Goal: Task Accomplishment & Management: Complete application form

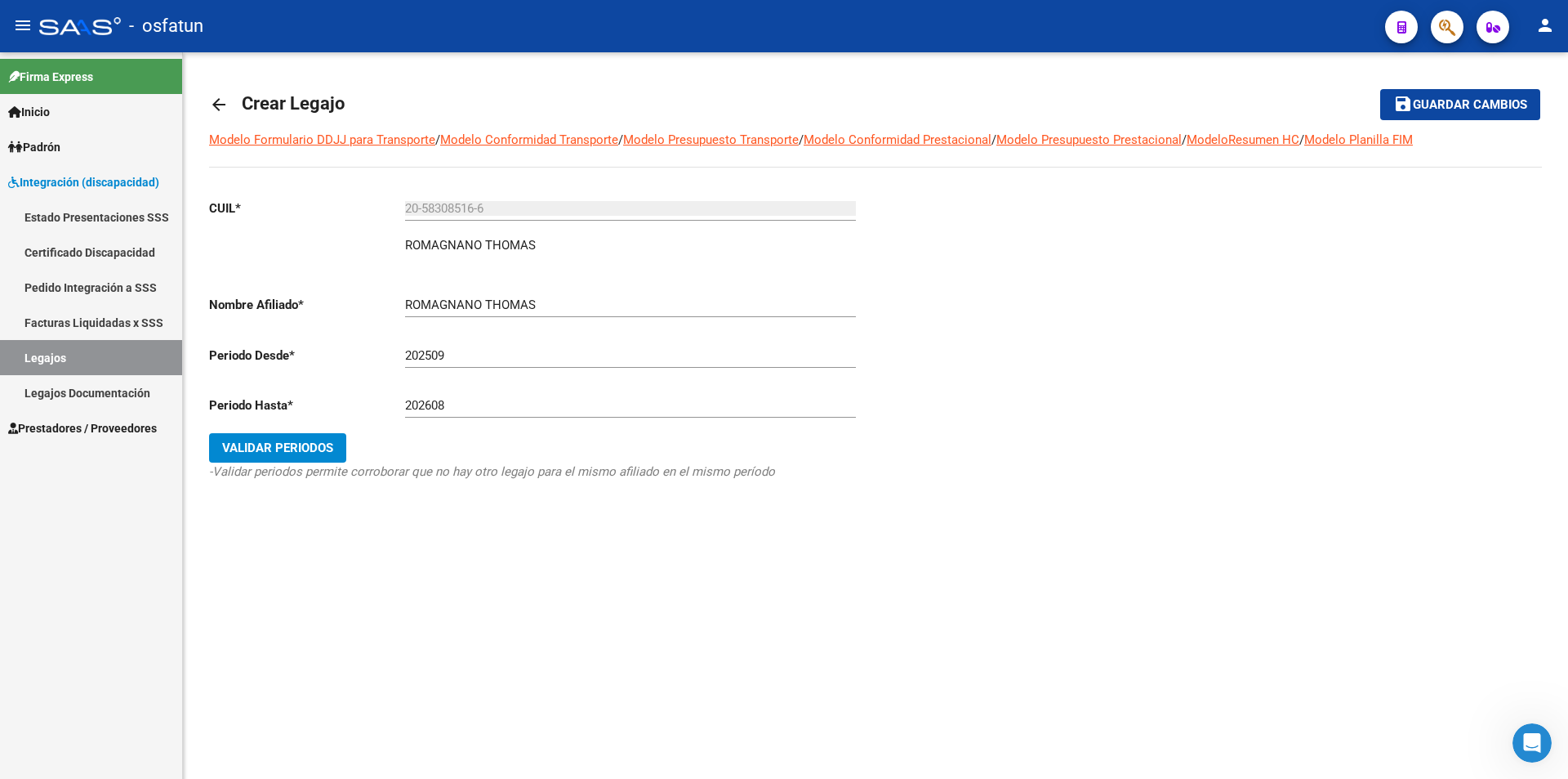
click at [491, 346] on div "202509 Ej: 202203" at bounding box center [629, 349] width 450 height 35
click at [487, 351] on input "202509" at bounding box center [629, 355] width 450 height 15
type input "202510"
click at [523, 419] on div "202608 Ej: 202212" at bounding box center [629, 407] width 450 height 51
click at [520, 413] on input "202608" at bounding box center [629, 405] width 450 height 15
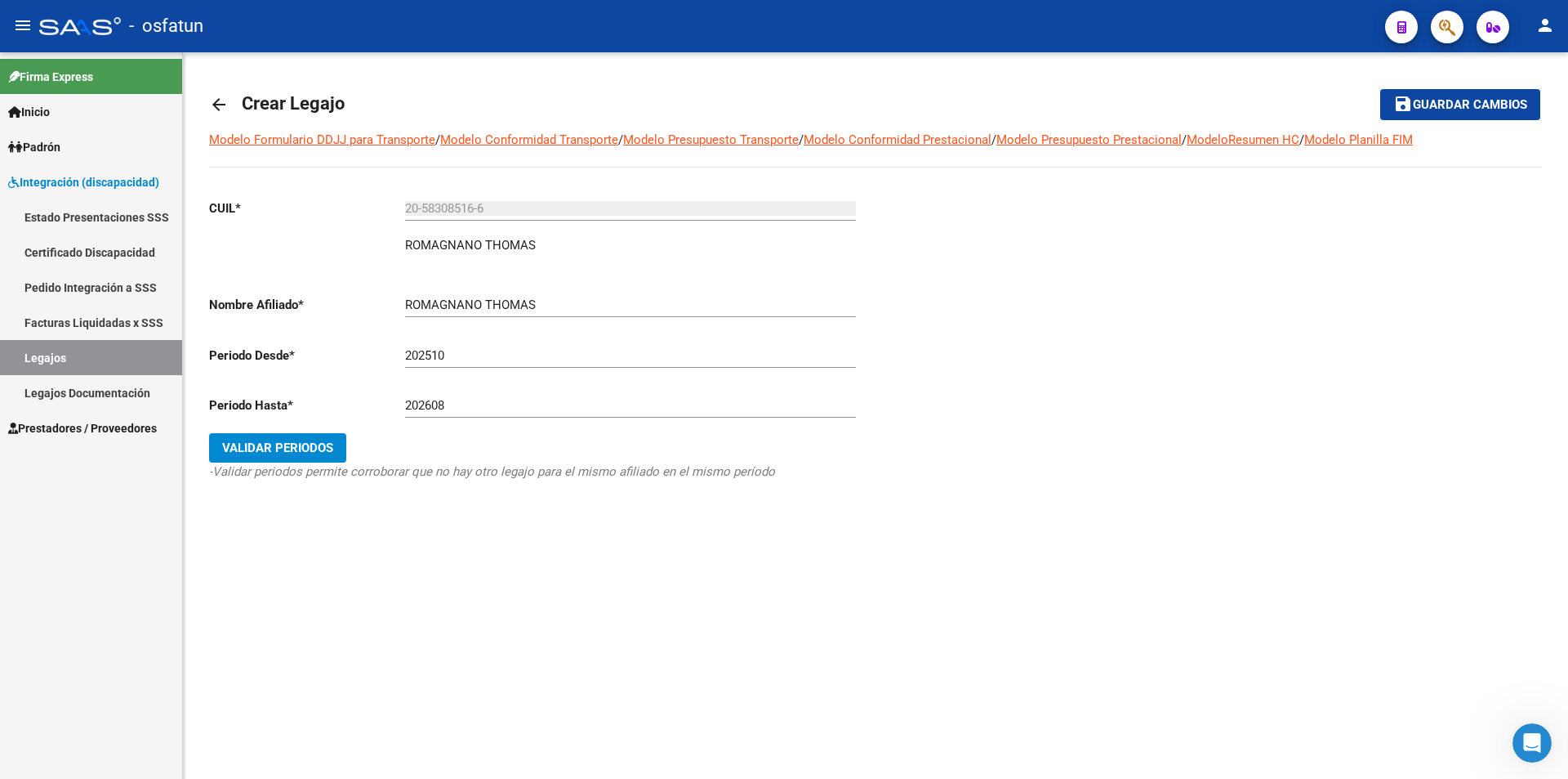
click at [710, 690] on mat-sidenav-content "arrow_back Crear Legajo save Guardar cambios Modelo Formulario DDJJ para Transp…" at bounding box center [875, 416] width 1385 height 726
click at [474, 472] on icon "-Validar periodos permite corroborar que no hay otro legajo para el mismo afili…" at bounding box center [491, 472] width 566 height 15
click at [607, 485] on div "CUIL * 20-58308516-6 Ingresar CUIL ROMAGNANO [PERSON_NAME] Nombre Afiliado * RO…" at bounding box center [535, 355] width 653 height 341
click at [469, 405] on input "202608" at bounding box center [629, 405] width 450 height 15
click at [594, 565] on div "arrow_back Crear Legajo save Guardar cambios Modelo Formulario DDJJ para Transp…" at bounding box center [875, 315] width 1385 height 526
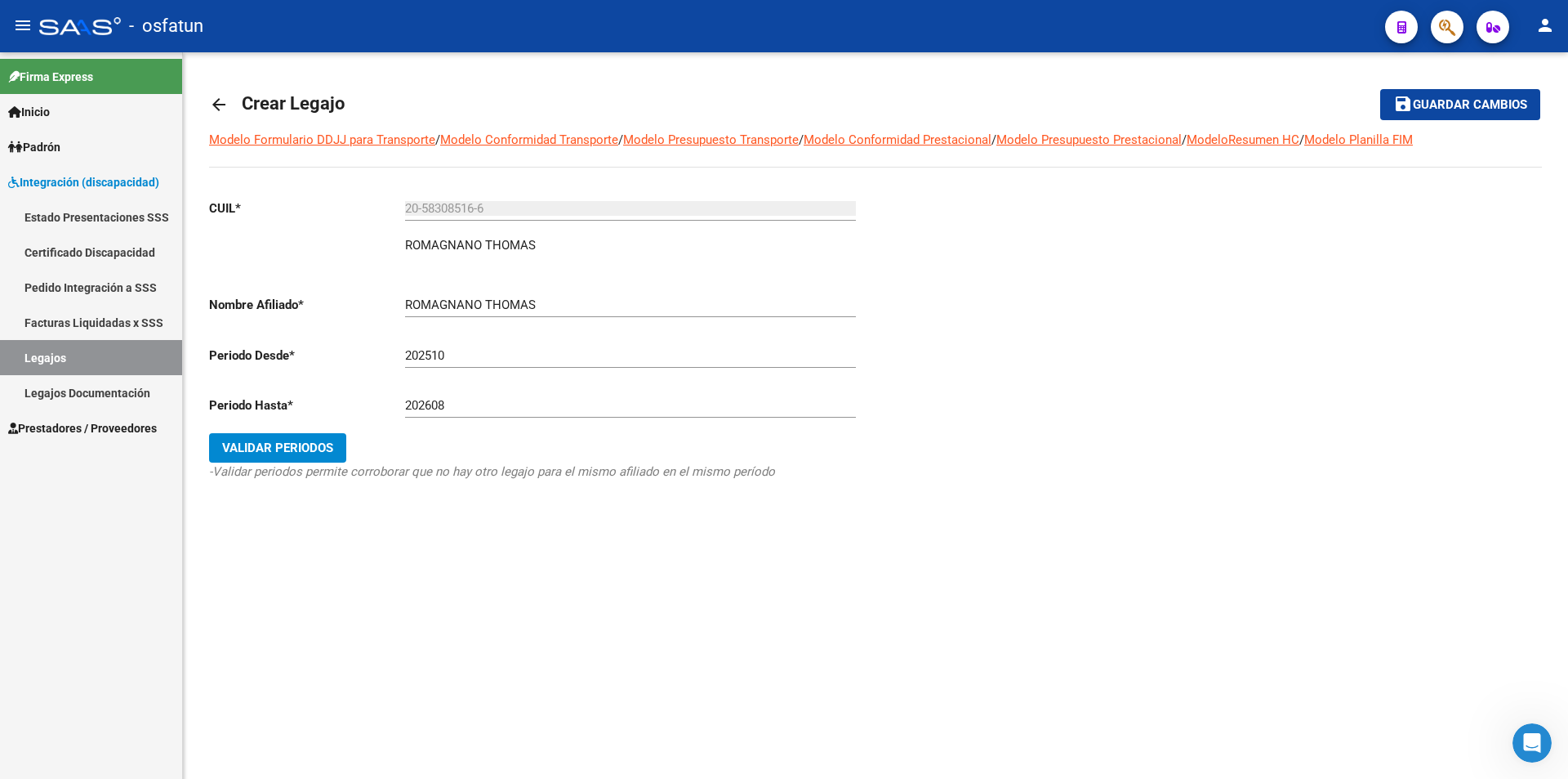
click at [293, 437] on button "Validar Periodos" at bounding box center [277, 448] width 137 height 30
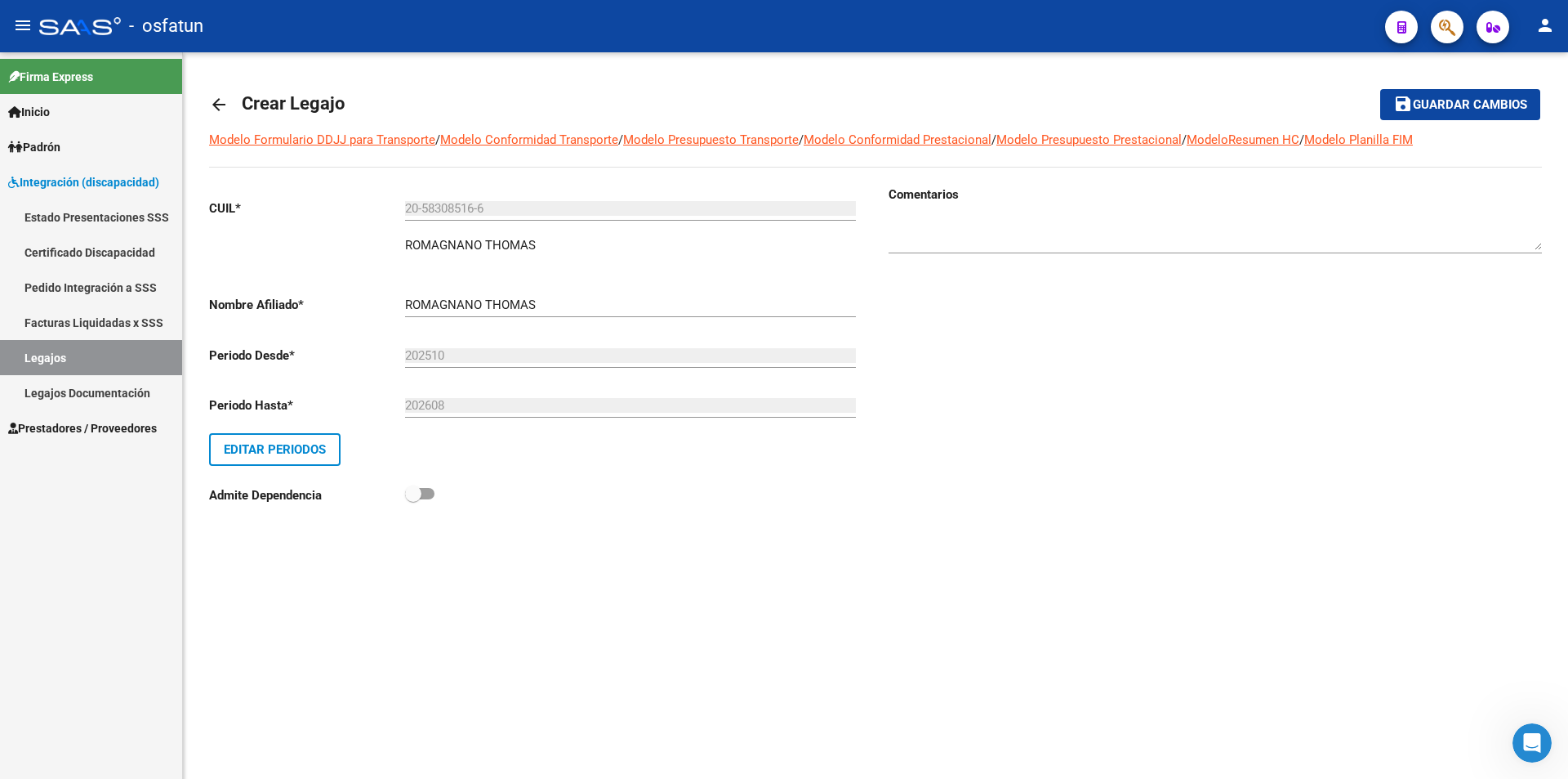
click at [566, 206] on input "20-58308516-6" at bounding box center [629, 208] width 450 height 15
click at [571, 279] on div "CUIL * 20-58308516-6 Ingresar CUIL ROMAGNANO [PERSON_NAME] Nombre Afiliado * RO…" at bounding box center [535, 349] width 653 height 328
click at [570, 333] on div "202510 Ej: 202203" at bounding box center [629, 349] width 450 height 35
click at [557, 369] on div "202510 Ej: 202203" at bounding box center [629, 357] width 450 height 51
click at [552, 408] on input "202608" at bounding box center [629, 405] width 450 height 15
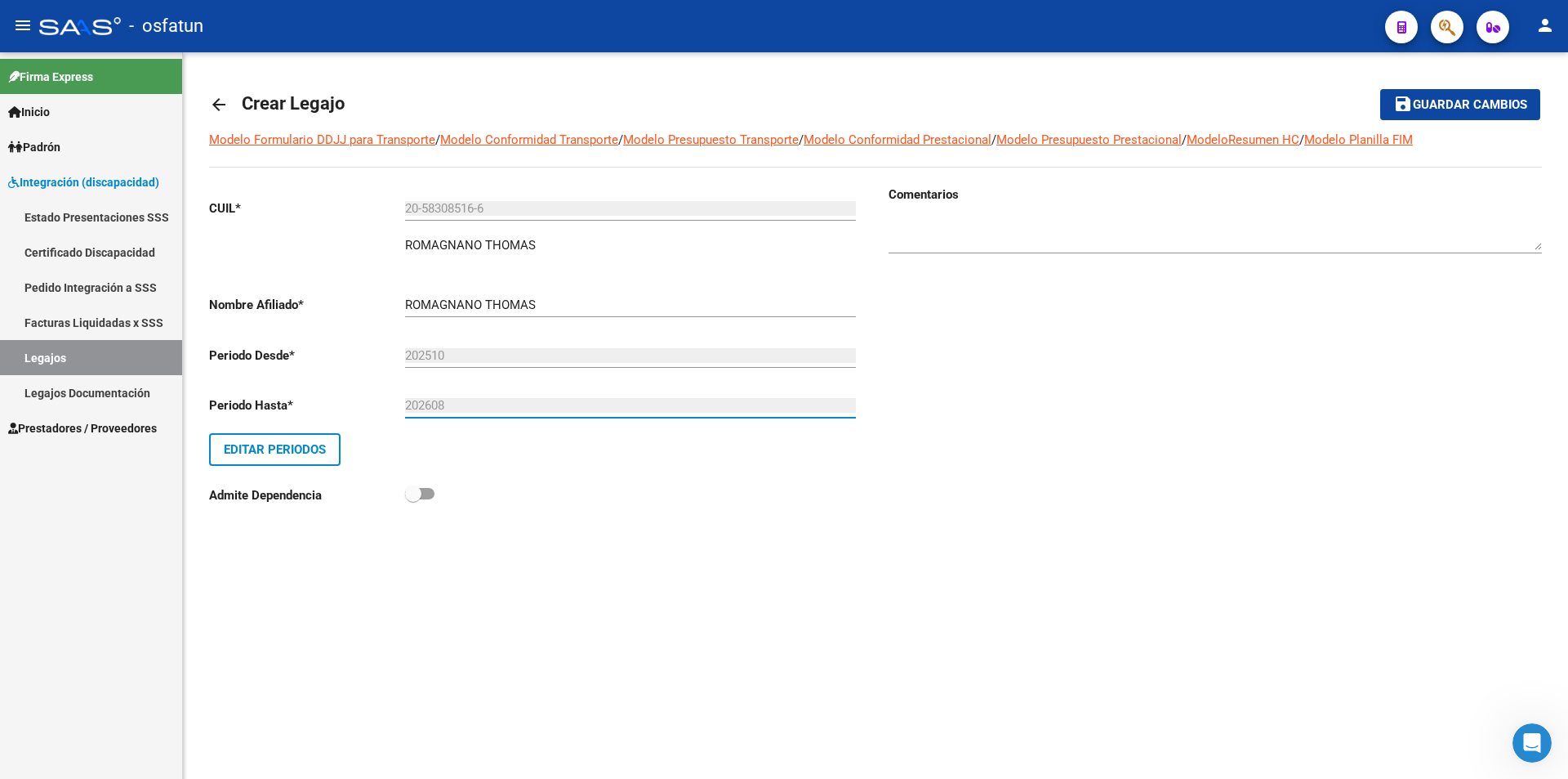
click at [1469, 97] on span "save Guardar cambios" at bounding box center [1461, 103] width 134 height 15
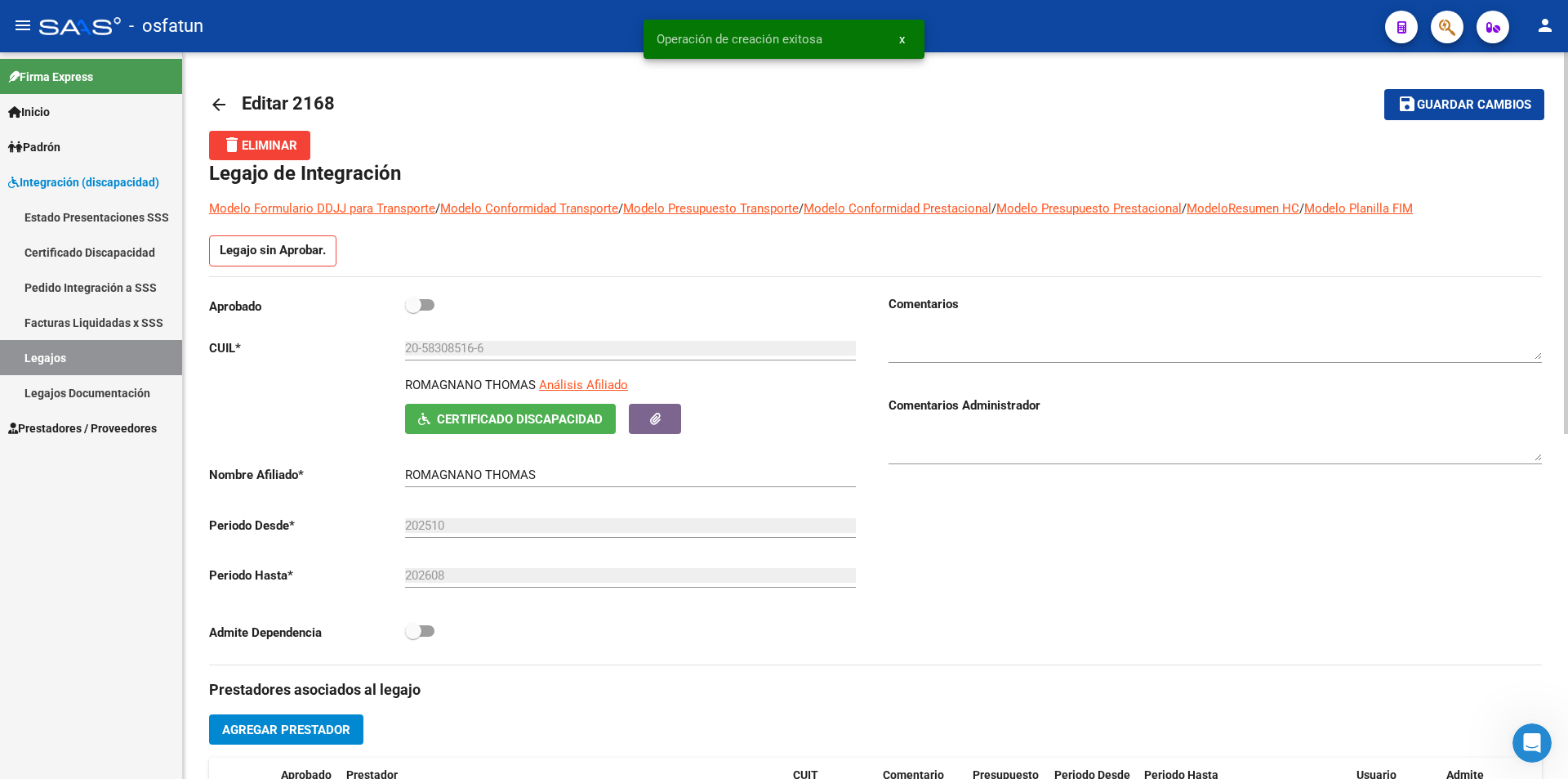
click at [116, 397] on link "Legajos Documentación" at bounding box center [90, 392] width 182 height 35
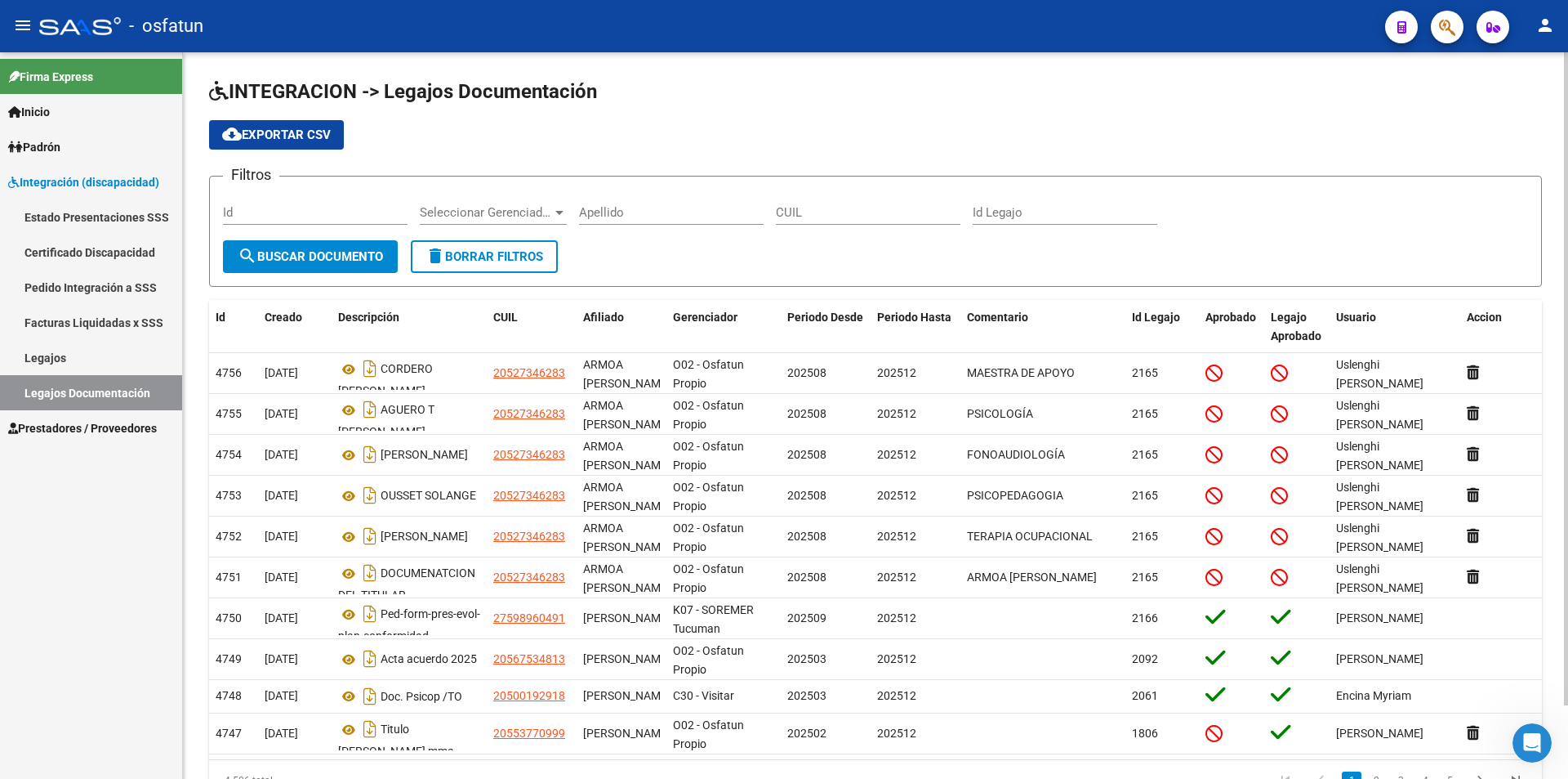
click at [858, 213] on input "CUIL" at bounding box center [868, 212] width 185 height 15
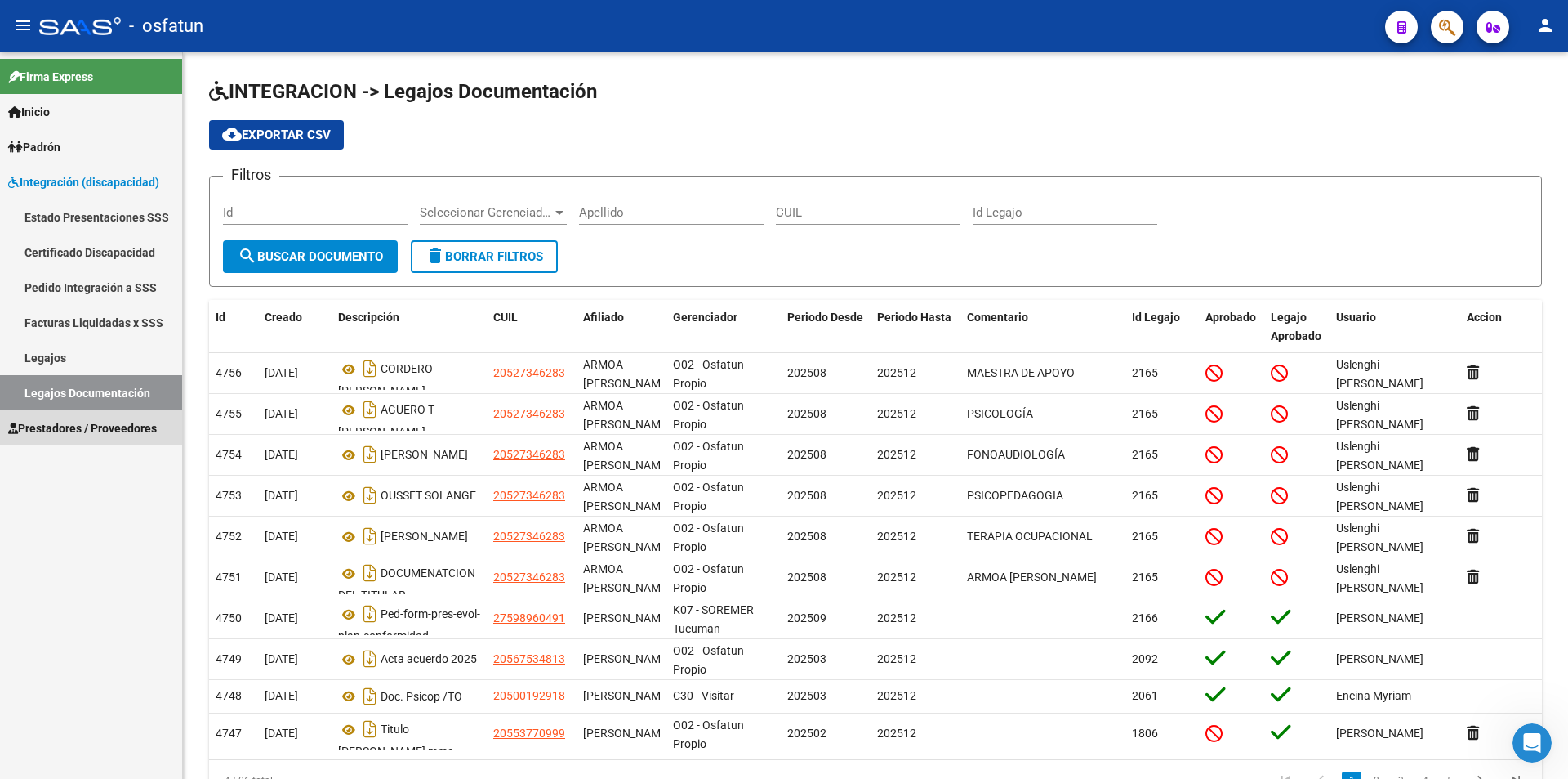
click at [65, 415] on link "Prestadores / Proveedores" at bounding box center [90, 427] width 182 height 35
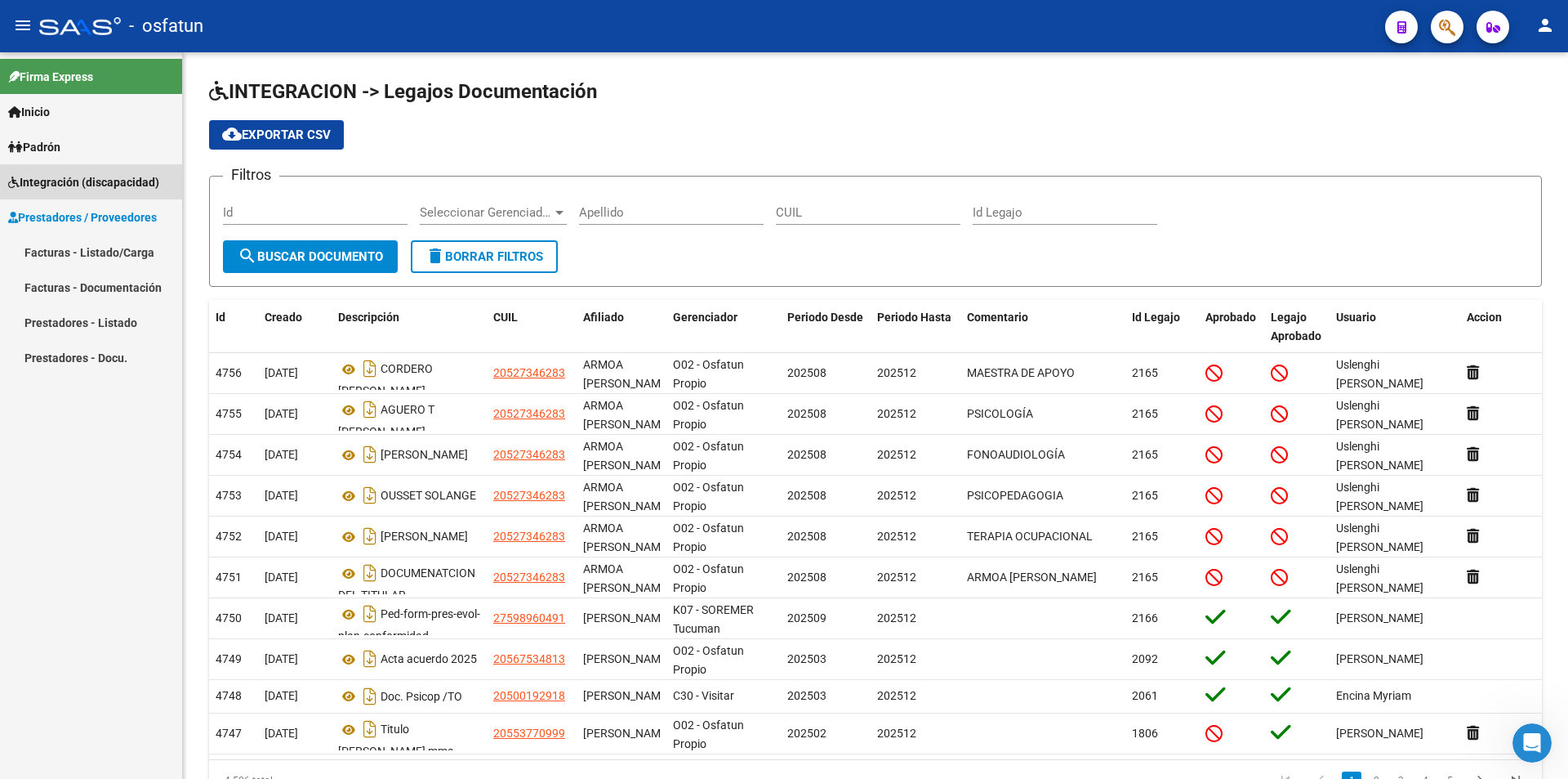
click at [69, 188] on span "Integración (discapacidad)" at bounding box center [84, 182] width 151 height 18
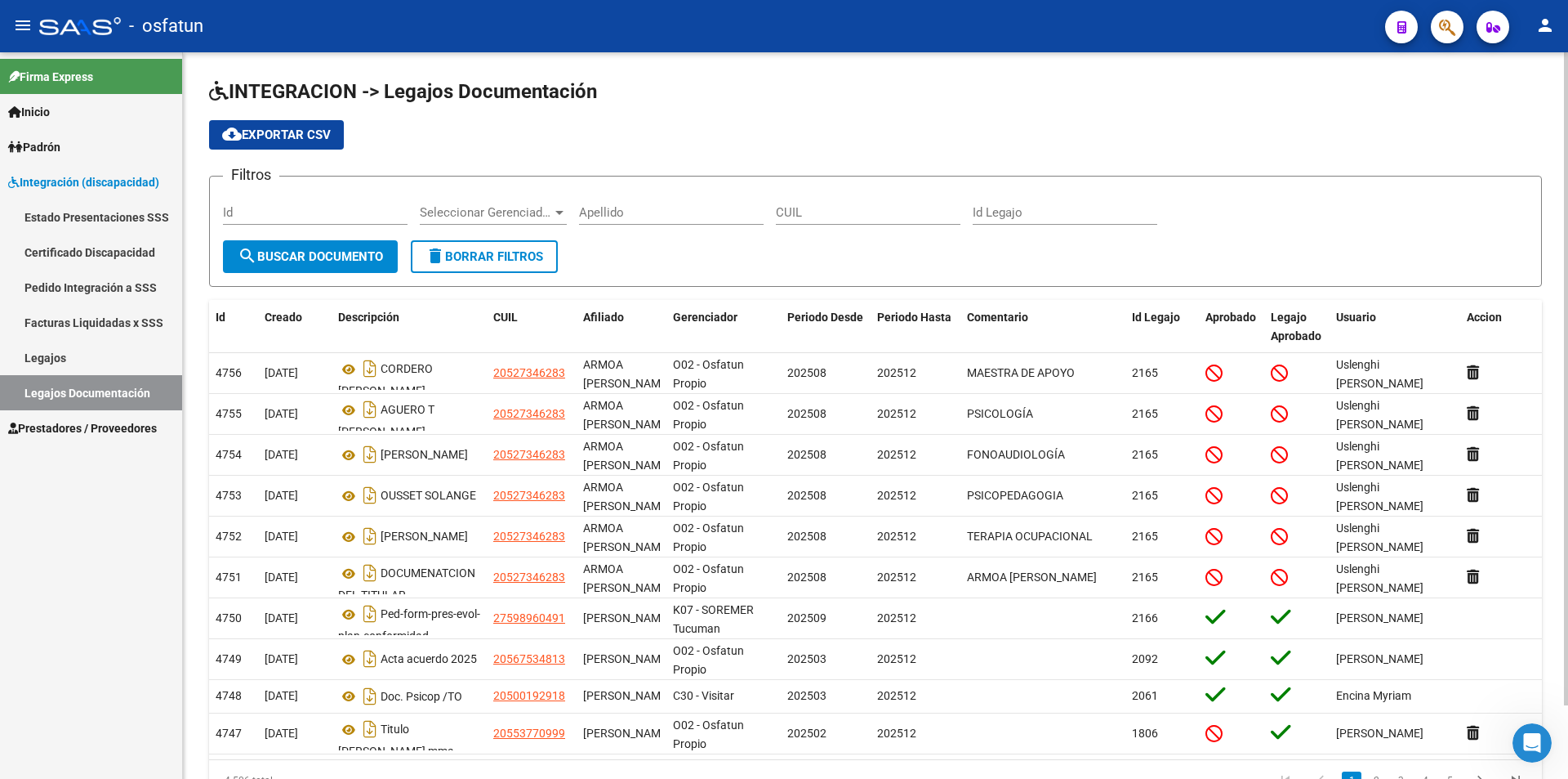
click at [820, 221] on div "CUIL" at bounding box center [868, 207] width 185 height 35
click at [825, 215] on input "CUIL" at bounding box center [868, 212] width 185 height 15
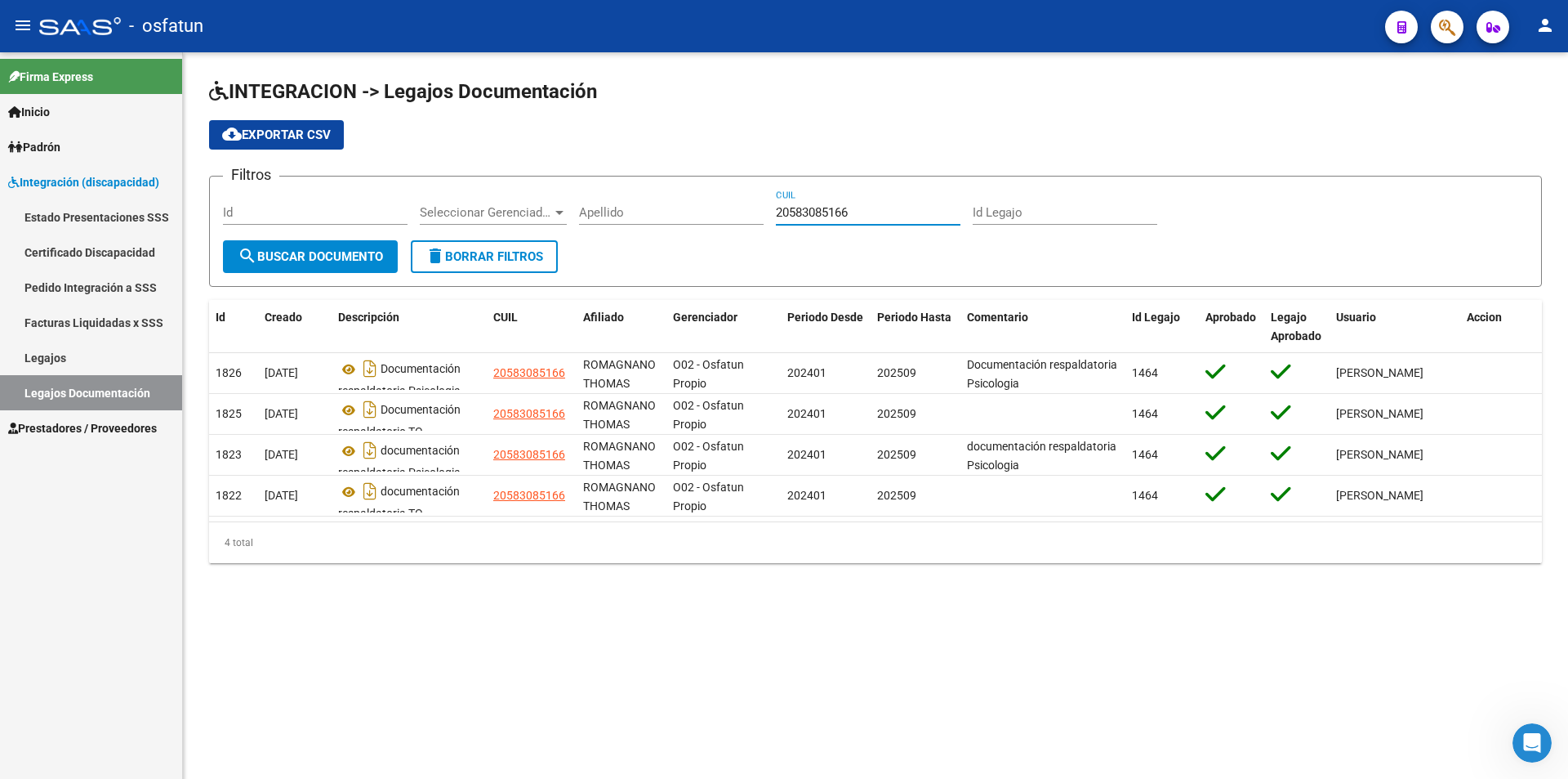
type input "20583085166"
click at [77, 346] on link "Legajos" at bounding box center [90, 357] width 182 height 35
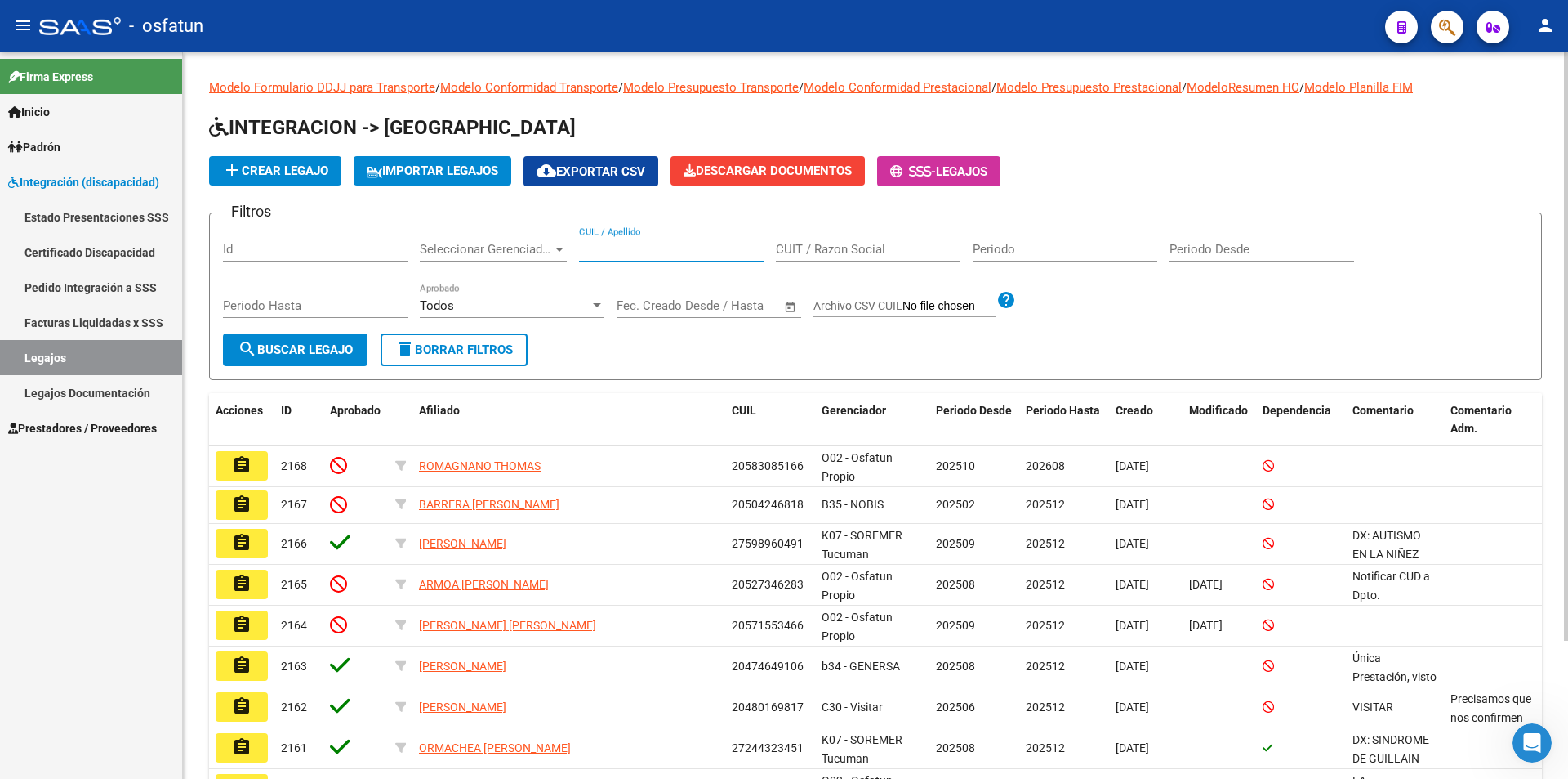
click at [669, 242] on input "CUIL / Apellido" at bounding box center [671, 249] width 185 height 15
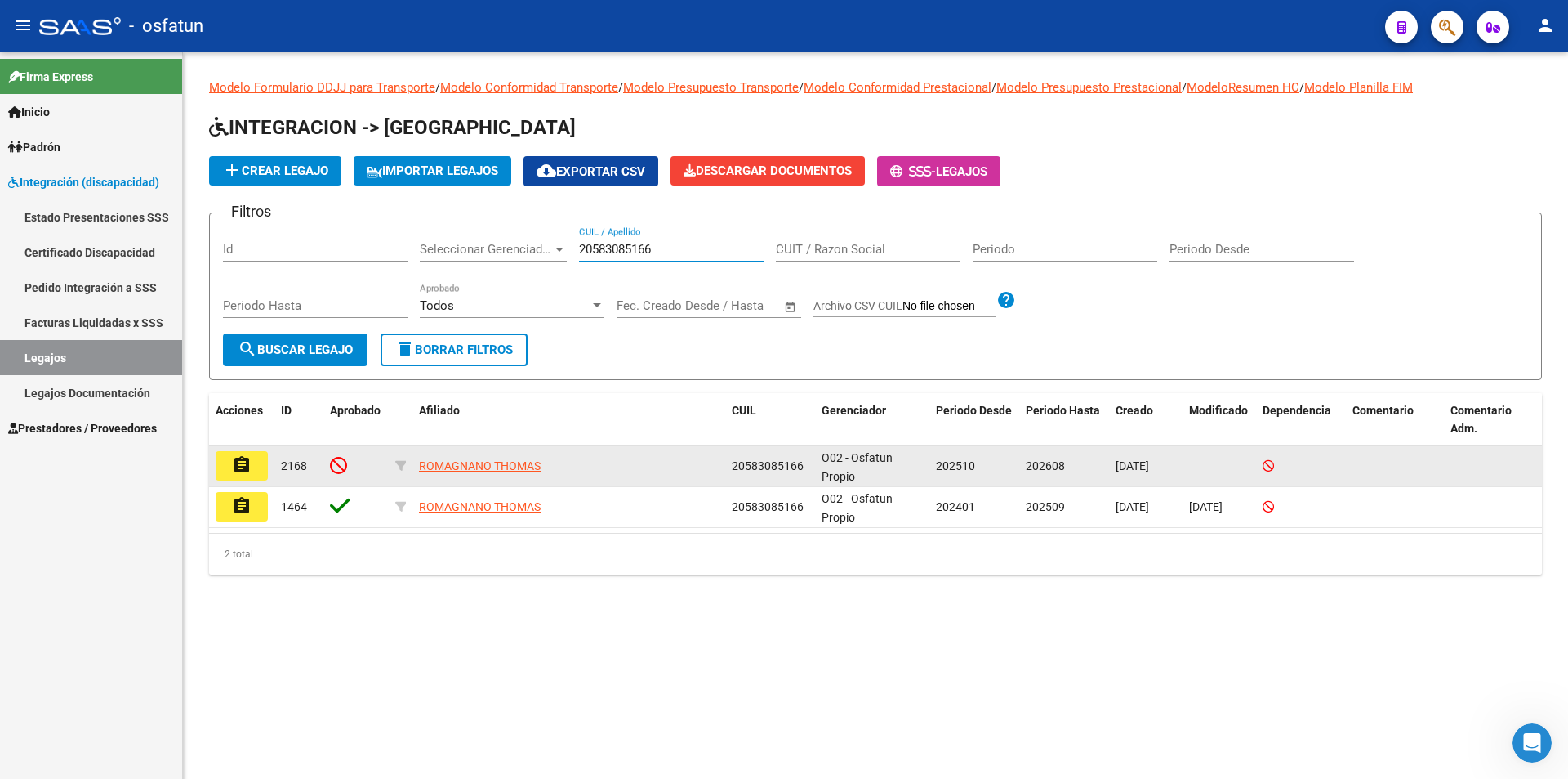
type input "20583085166"
click at [251, 464] on mat-icon "assignment" at bounding box center [242, 466] width 20 height 20
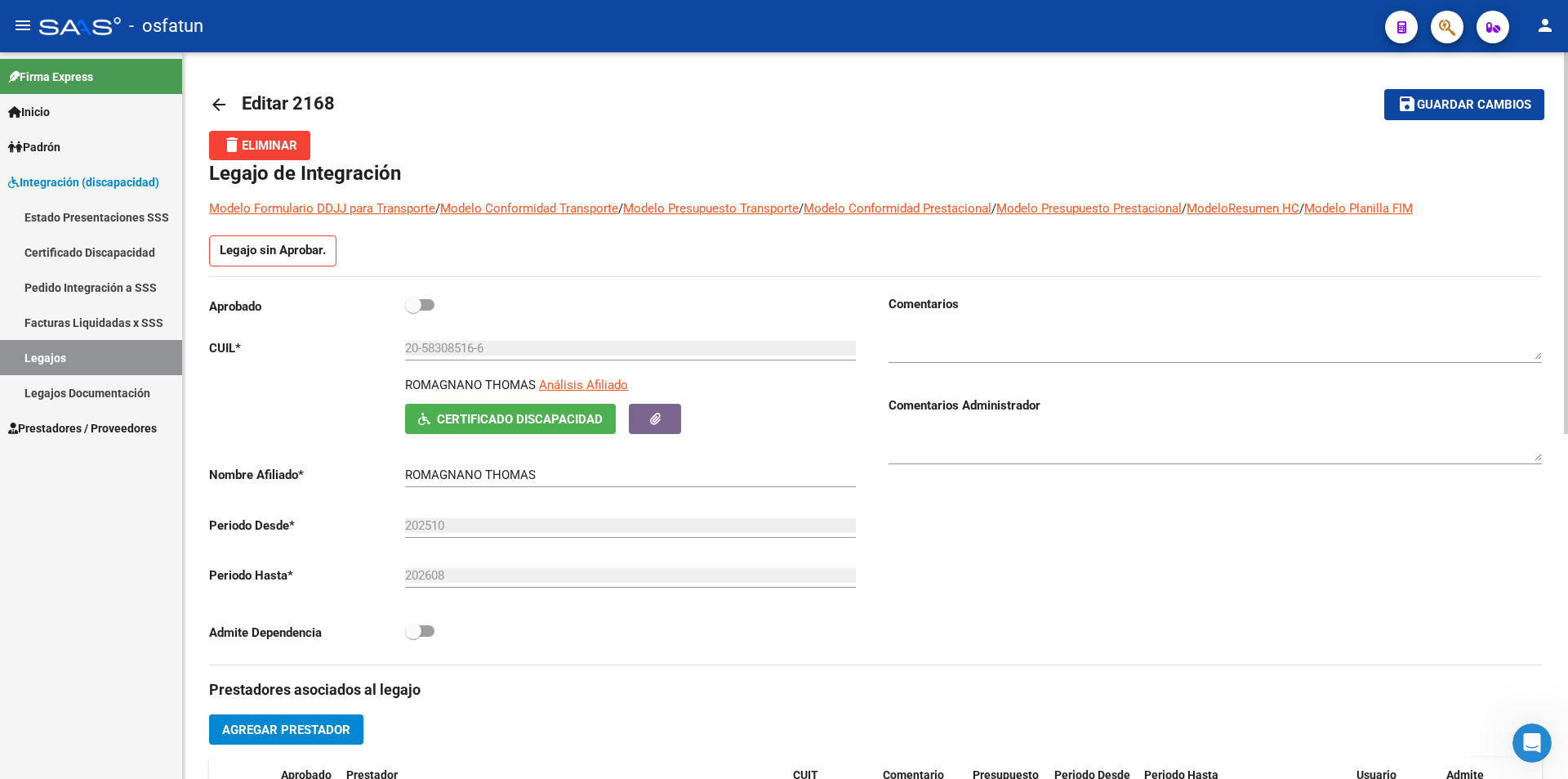
click at [572, 424] on span "Certificado Discapacidad" at bounding box center [520, 419] width 166 height 15
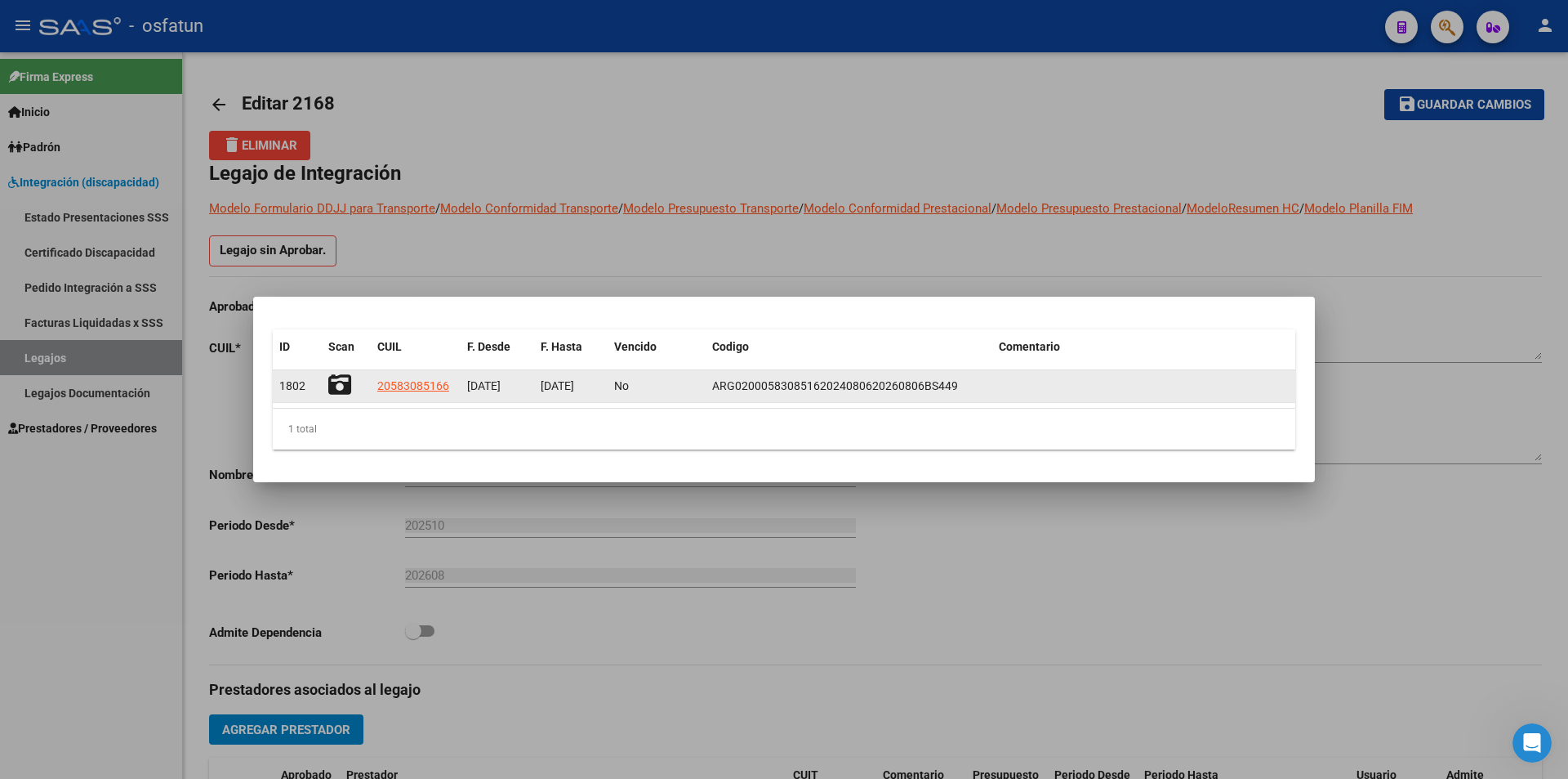
click at [499, 388] on span "[DATE]" at bounding box center [484, 385] width 34 height 13
click at [575, 386] on span "[DATE]" at bounding box center [558, 385] width 34 height 13
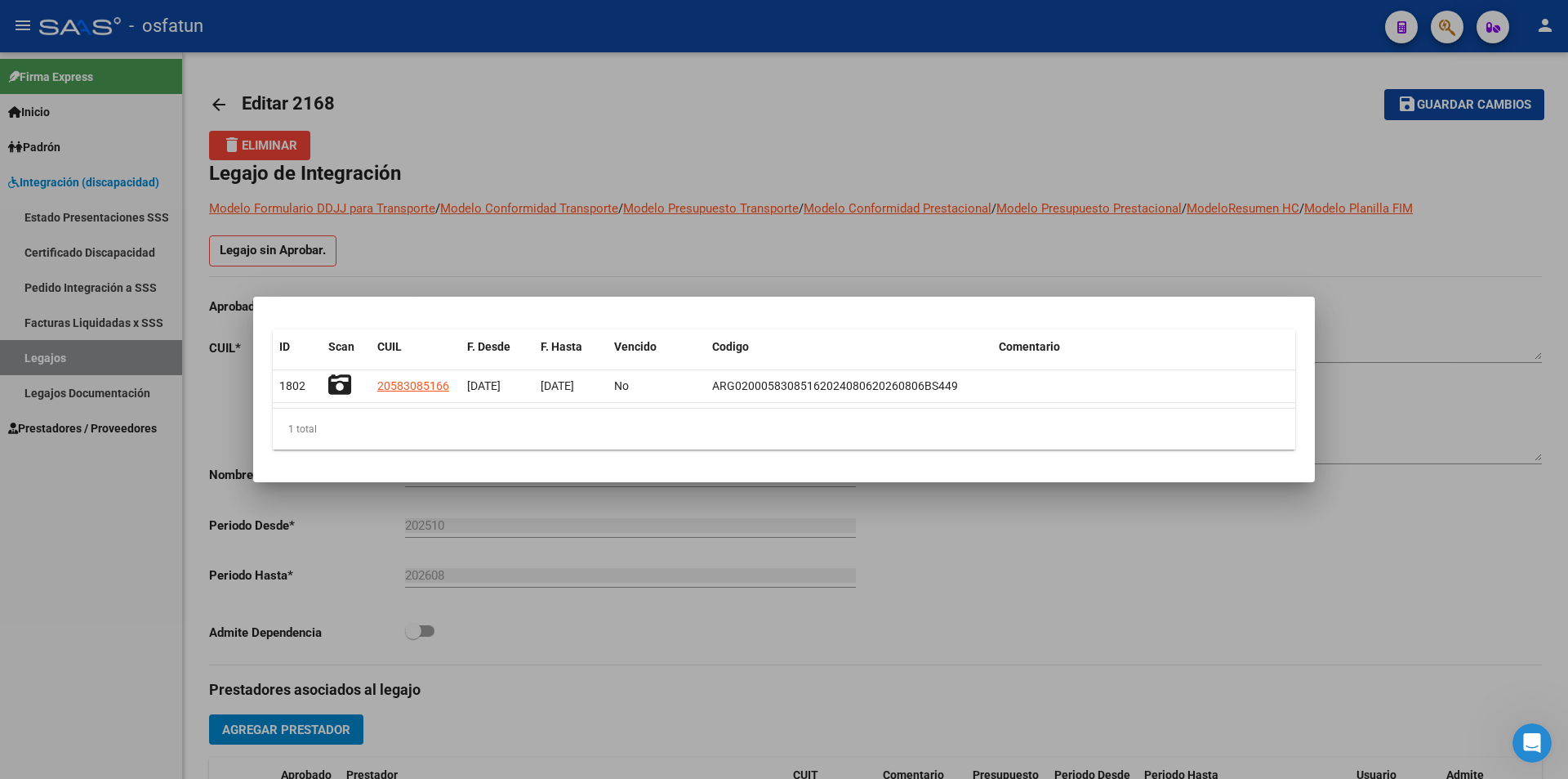
click at [1051, 545] on div at bounding box center [784, 389] width 1568 height 779
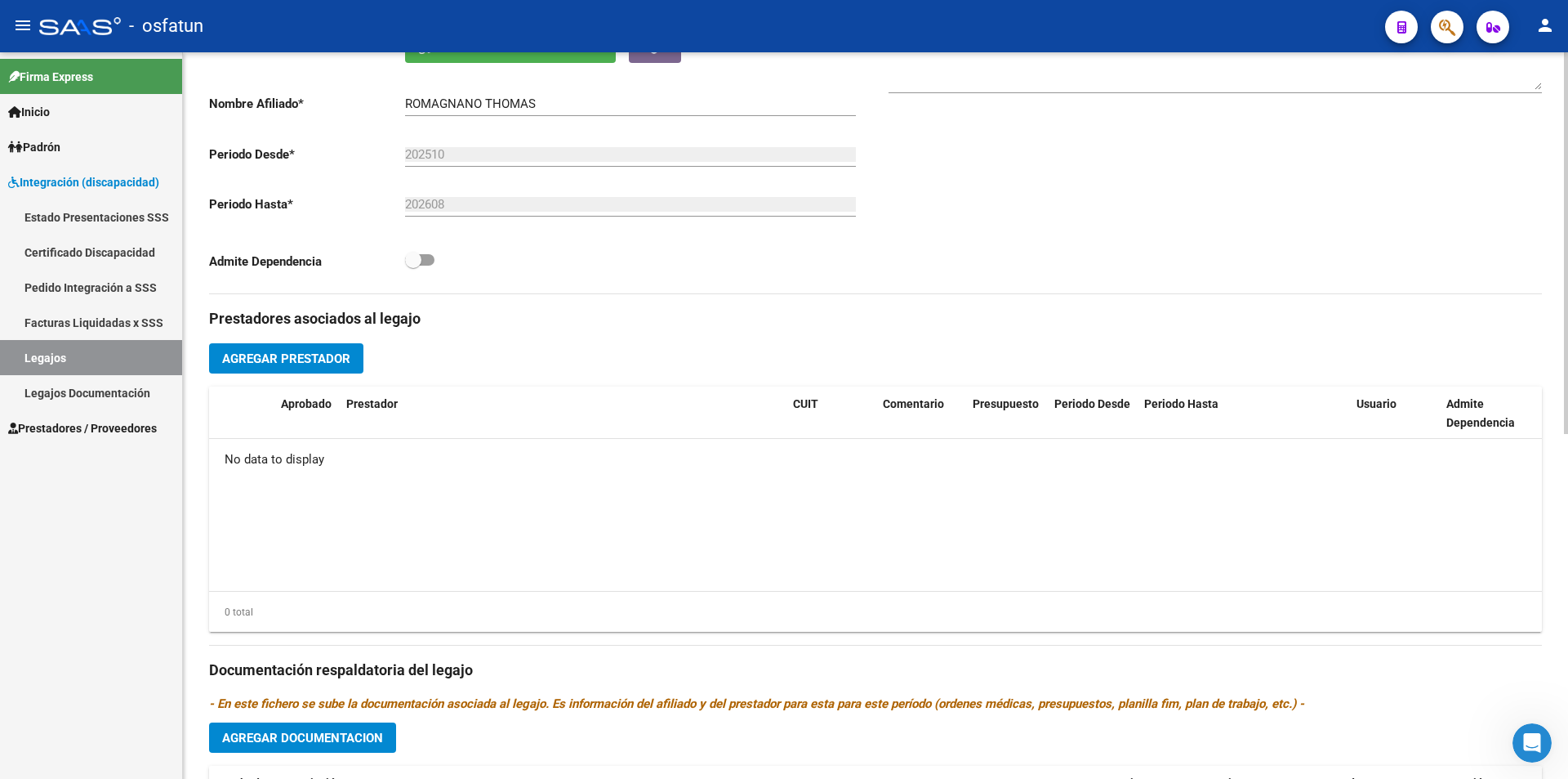
scroll to position [409, 0]
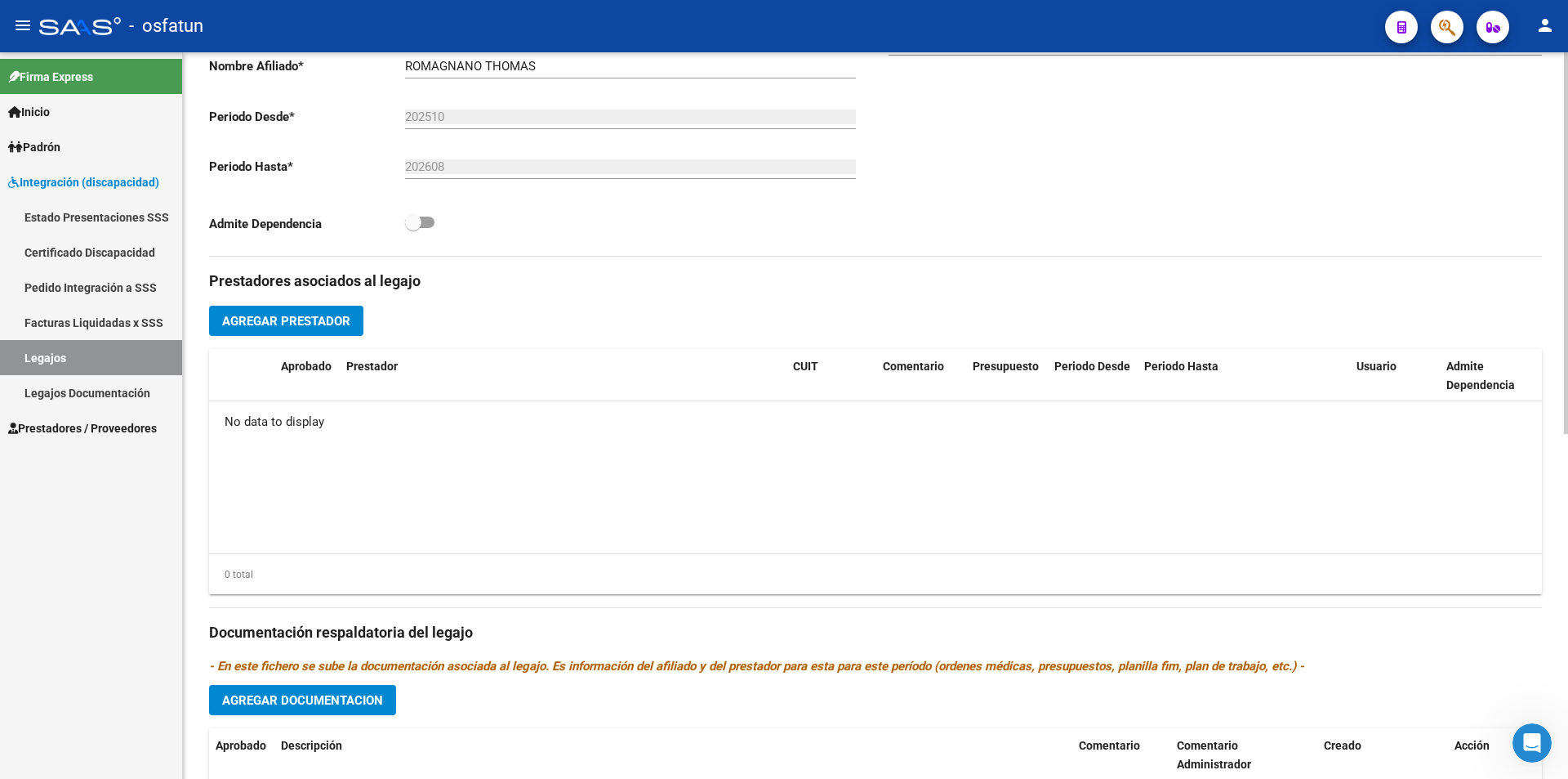
click at [332, 327] on span "Agregar Prestador" at bounding box center [285, 320] width 128 height 15
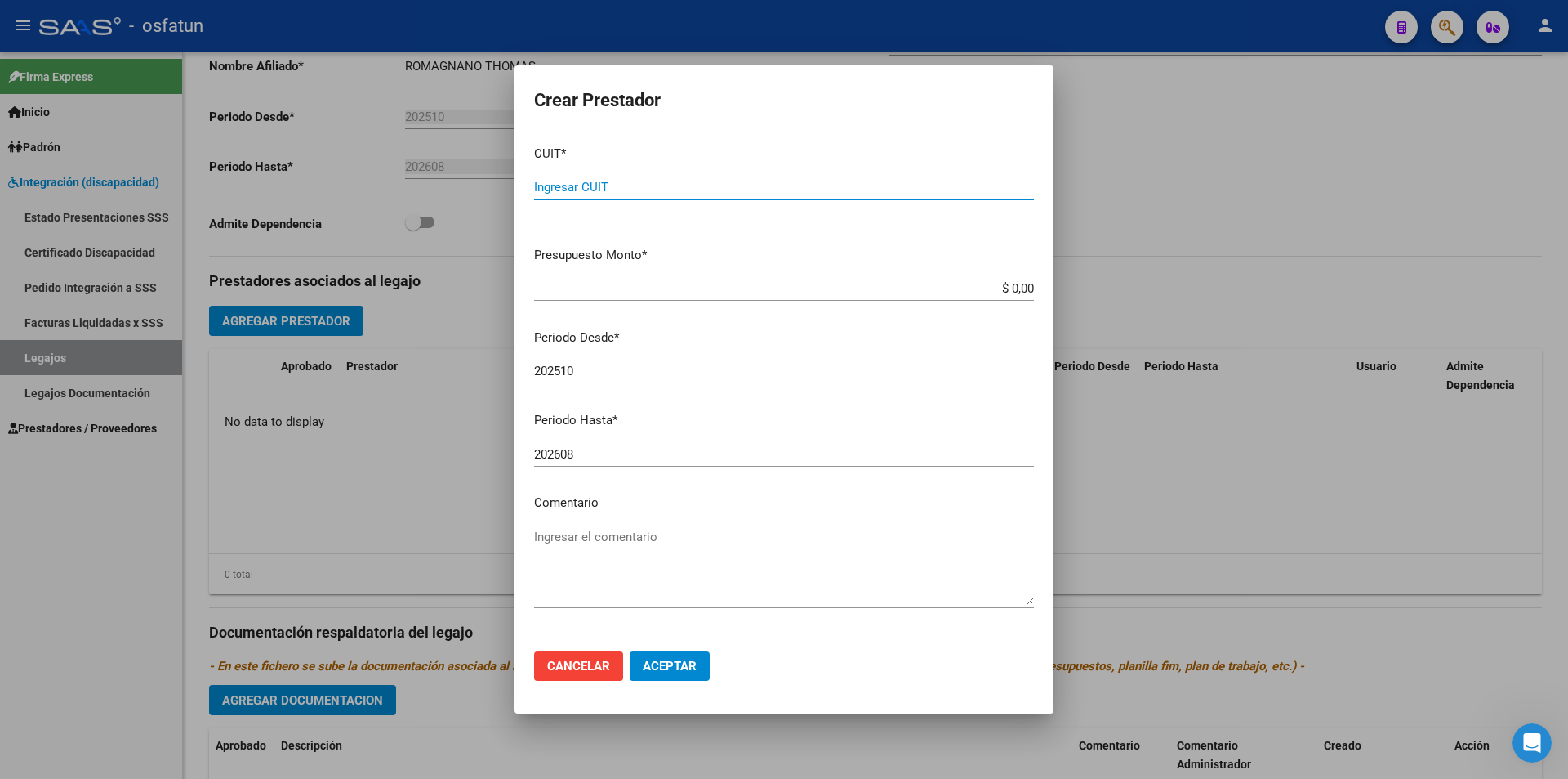
click at [653, 182] on input "Ingresar CUIT" at bounding box center [784, 187] width 500 height 15
type input "27-32538665-2"
click at [1007, 286] on input "$ 0,00" at bounding box center [784, 289] width 500 height 15
type input "$ 98.964,88"
click at [900, 361] on div "202510 Ingresar el periodo" at bounding box center [784, 371] width 500 height 25
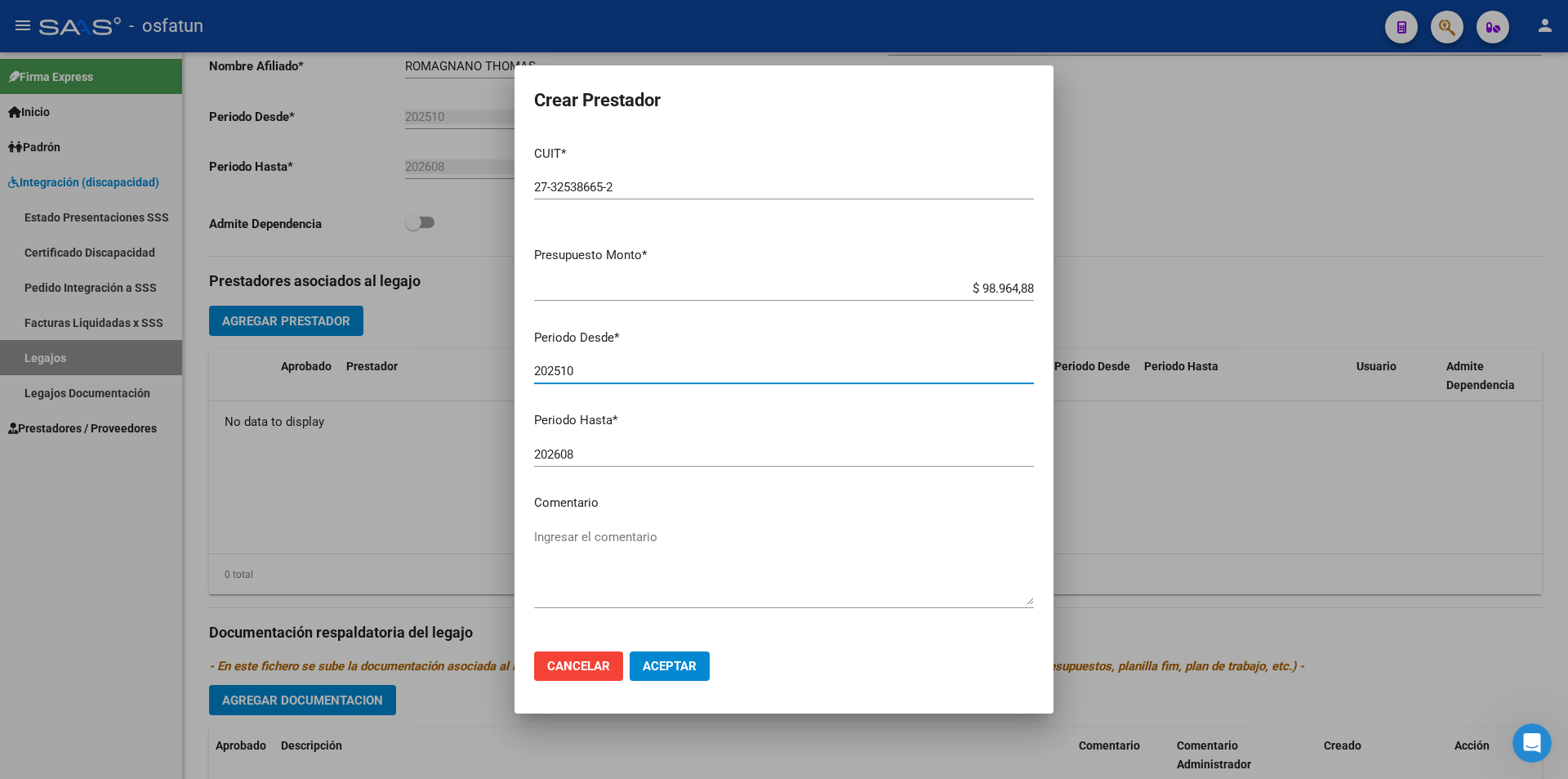
click at [749, 517] on mat-dialog-content "CUIT * 27-32538665-2 Ingresar CUIT ARCA Padrón Presupuesto Monto * $ 98.964,88 …" at bounding box center [784, 385] width 539 height 506
click at [706, 535] on textarea "Ingresar el comentario" at bounding box center [784, 566] width 500 height 77
click at [663, 548] on textarea "Ingresar el comentario" at bounding box center [784, 566] width 500 height 77
click at [767, 552] on textarea "Psicopedagogía" at bounding box center [784, 566] width 500 height 77
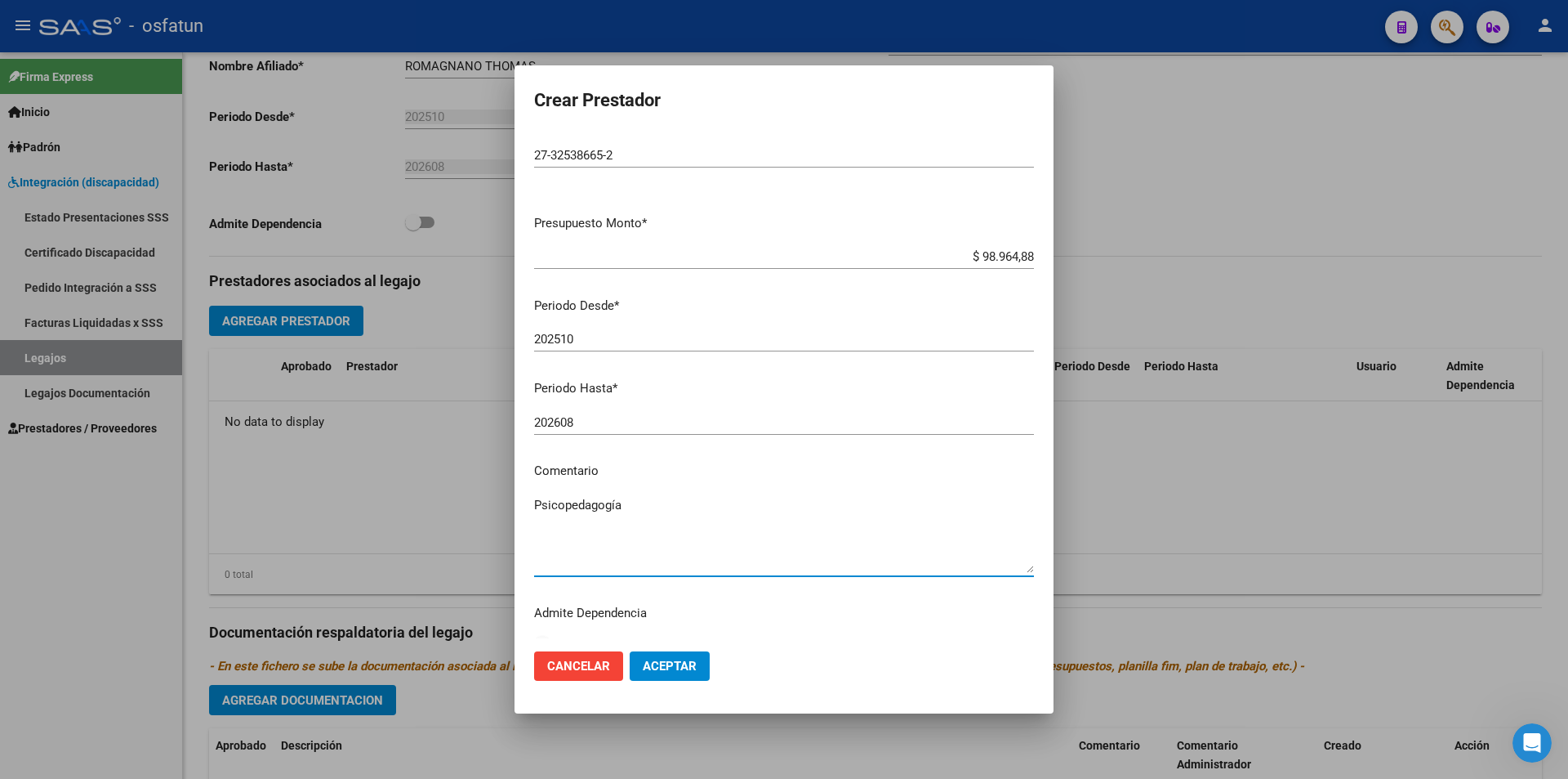
scroll to position [54, 0]
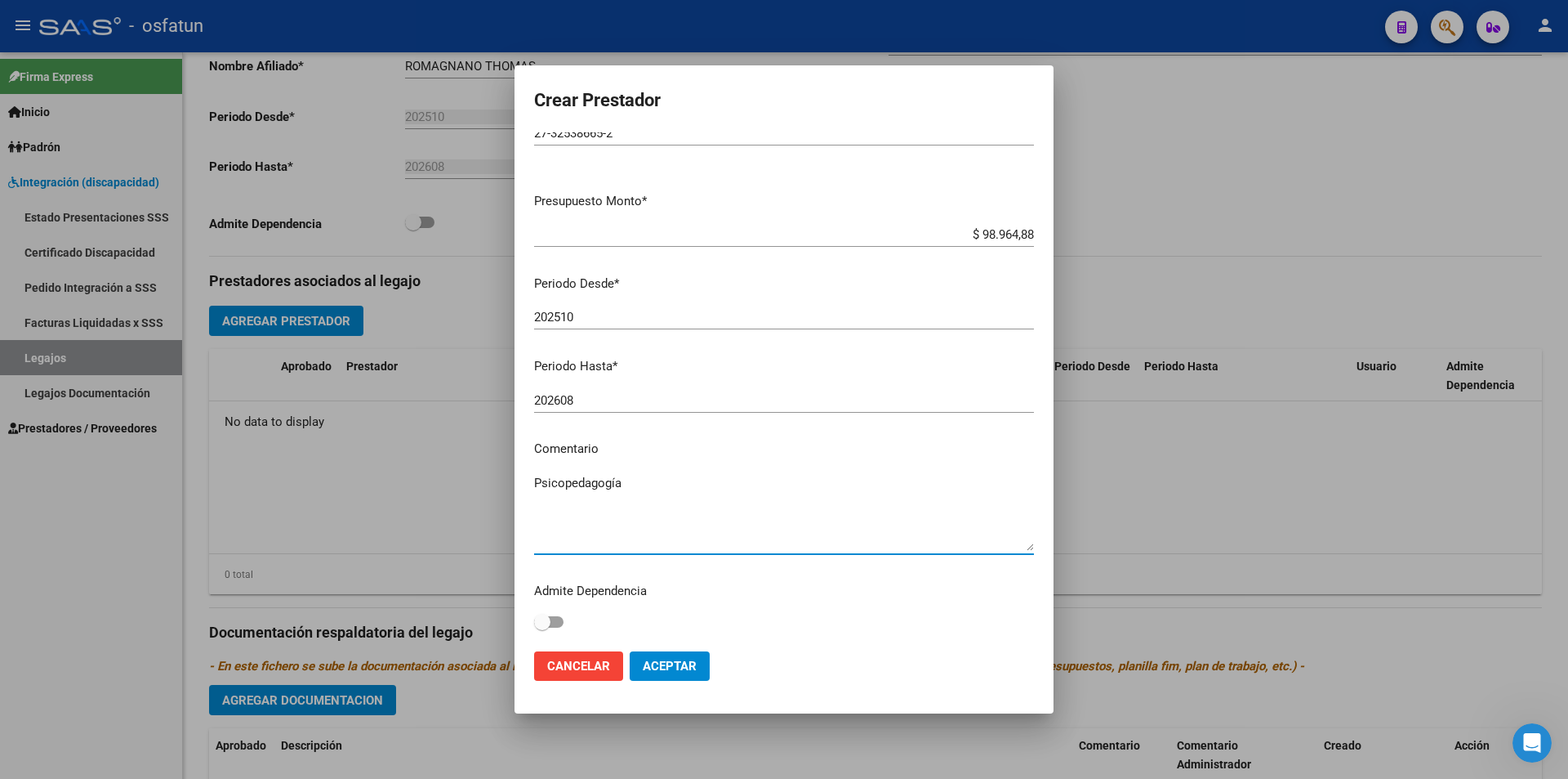
type textarea "Psicopedagogía"
click at [661, 675] on button "Aceptar" at bounding box center [669, 667] width 81 height 30
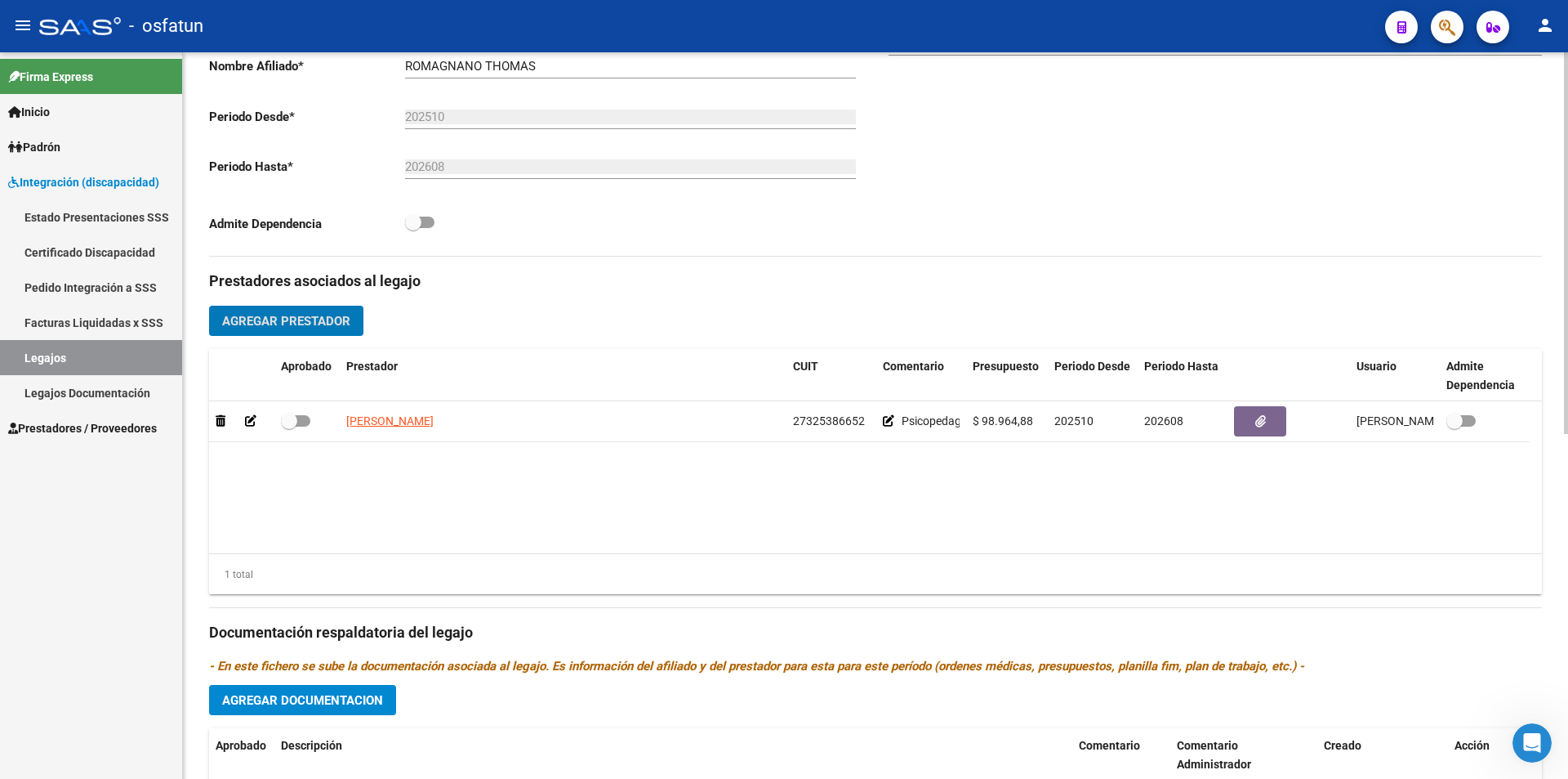
click at [272, 323] on span "Agregar Prestador" at bounding box center [285, 320] width 128 height 15
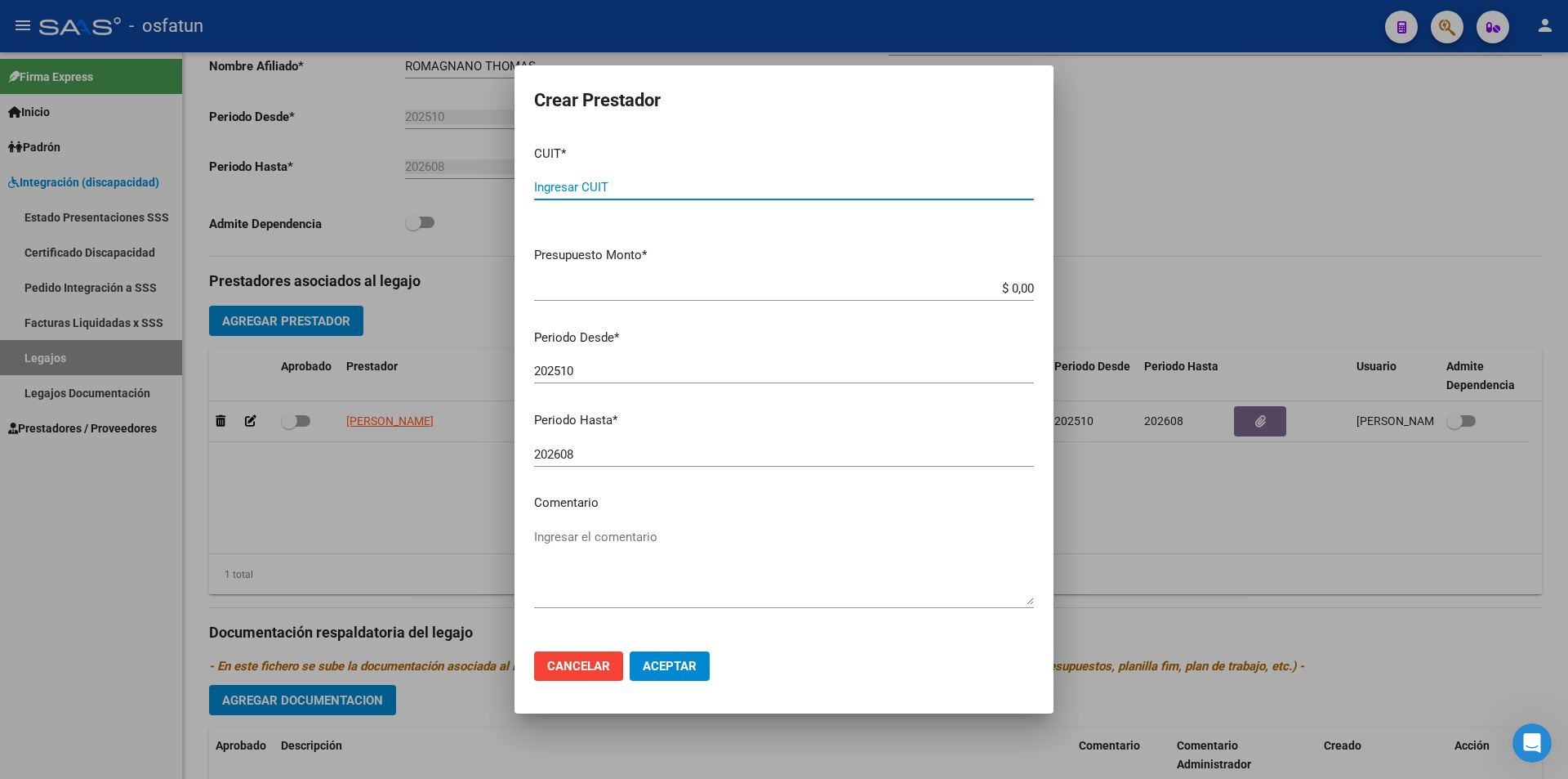
click at [629, 185] on input "Ingresar CUIT" at bounding box center [784, 187] width 500 height 15
type input "27-38865398-7"
click at [1018, 283] on input "$ 0,00" at bounding box center [784, 289] width 500 height 15
click at [998, 284] on input "$ 0,00" at bounding box center [784, 289] width 500 height 15
click at [1001, 284] on input "$ 14.844.700,32" at bounding box center [784, 289] width 500 height 15
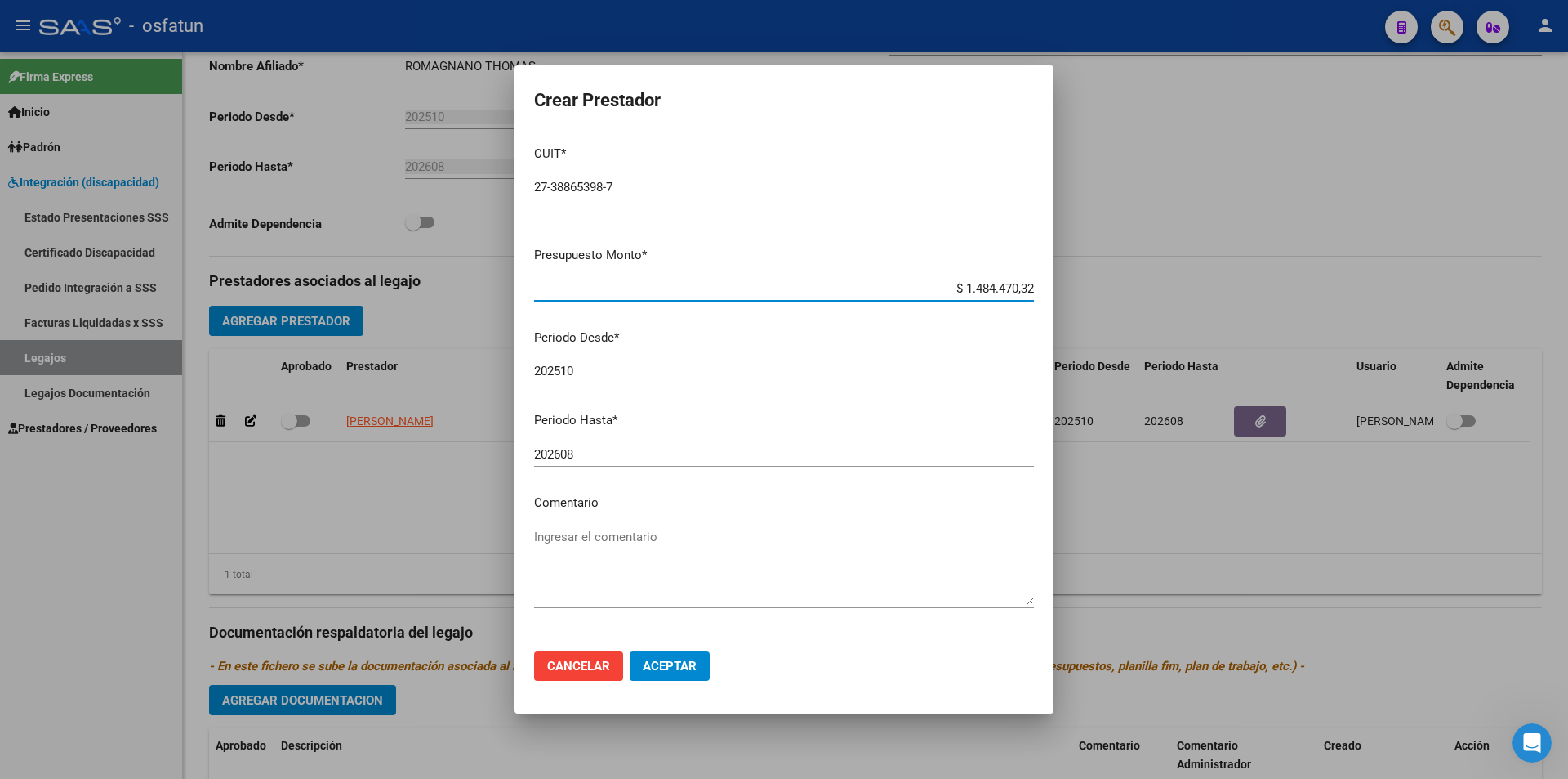
type input "$ 148.447,32"
click at [844, 364] on input "202510" at bounding box center [784, 371] width 500 height 15
click at [772, 539] on textarea "Ingresar el comentario" at bounding box center [784, 566] width 500 height 77
type textarea "Terapia Ocupacional"
click at [673, 676] on button "Aceptar" at bounding box center [669, 667] width 81 height 30
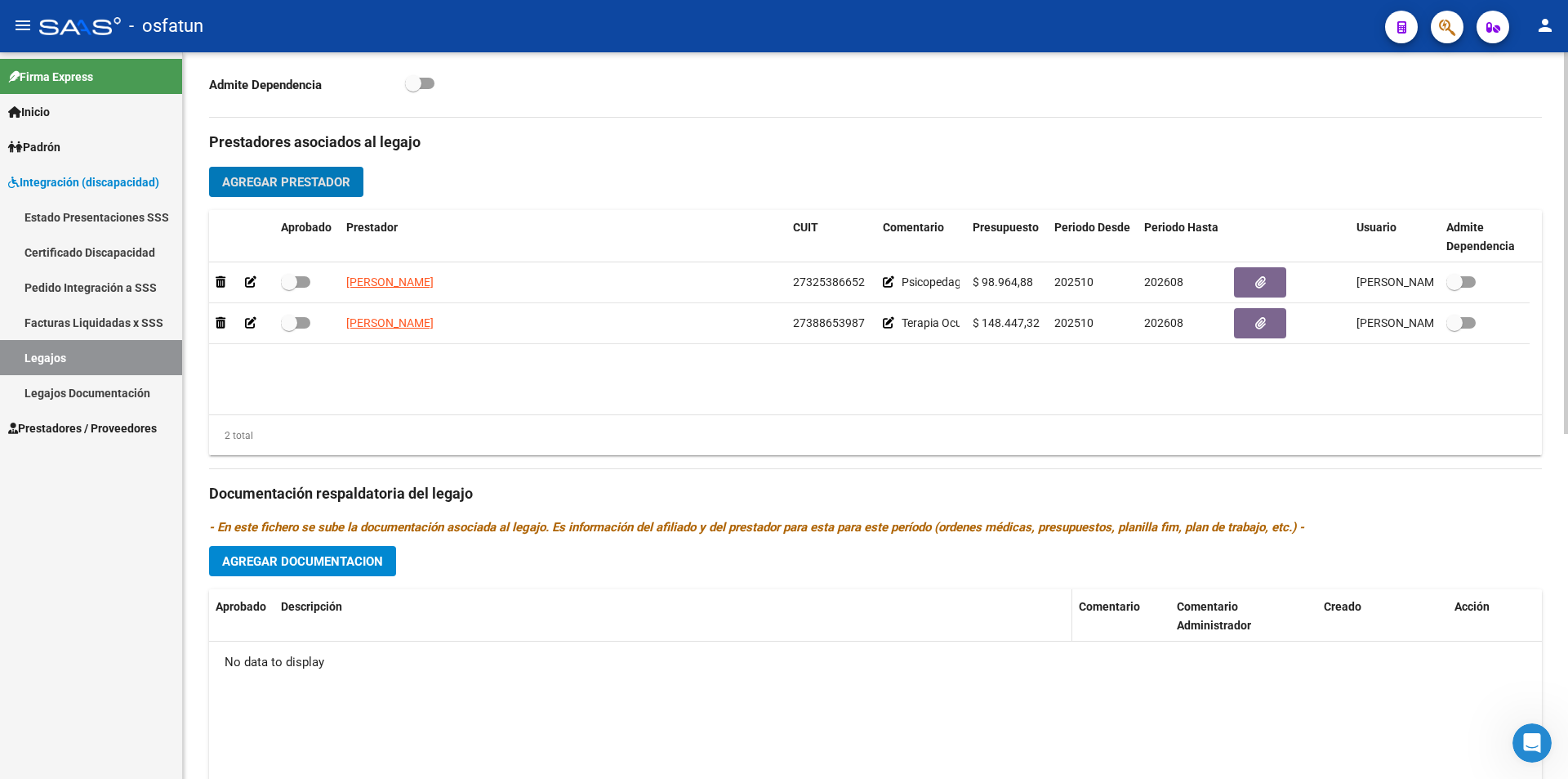
scroll to position [656, 0]
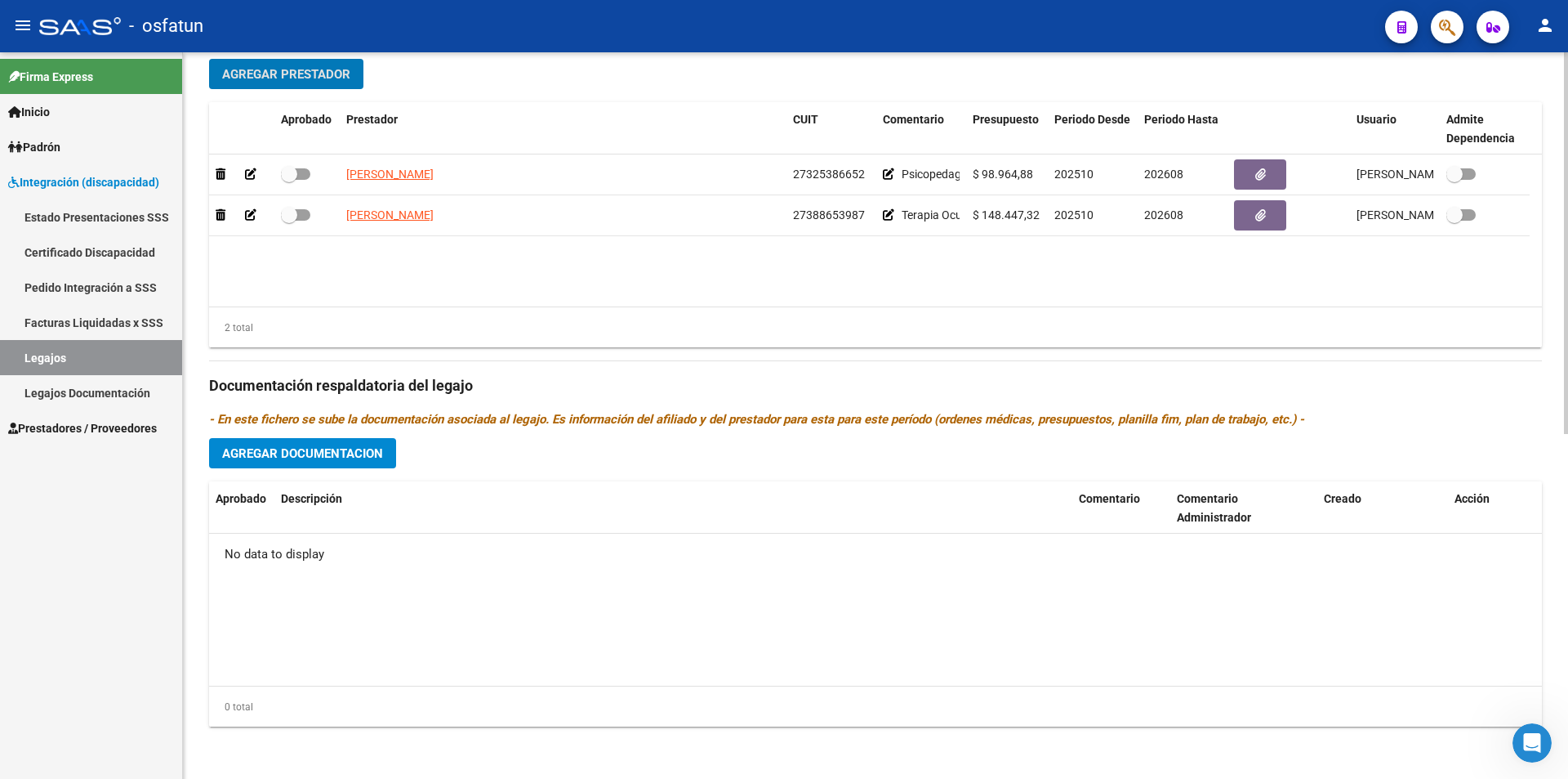
click at [363, 456] on span "Agregar Documentacion" at bounding box center [302, 454] width 161 height 15
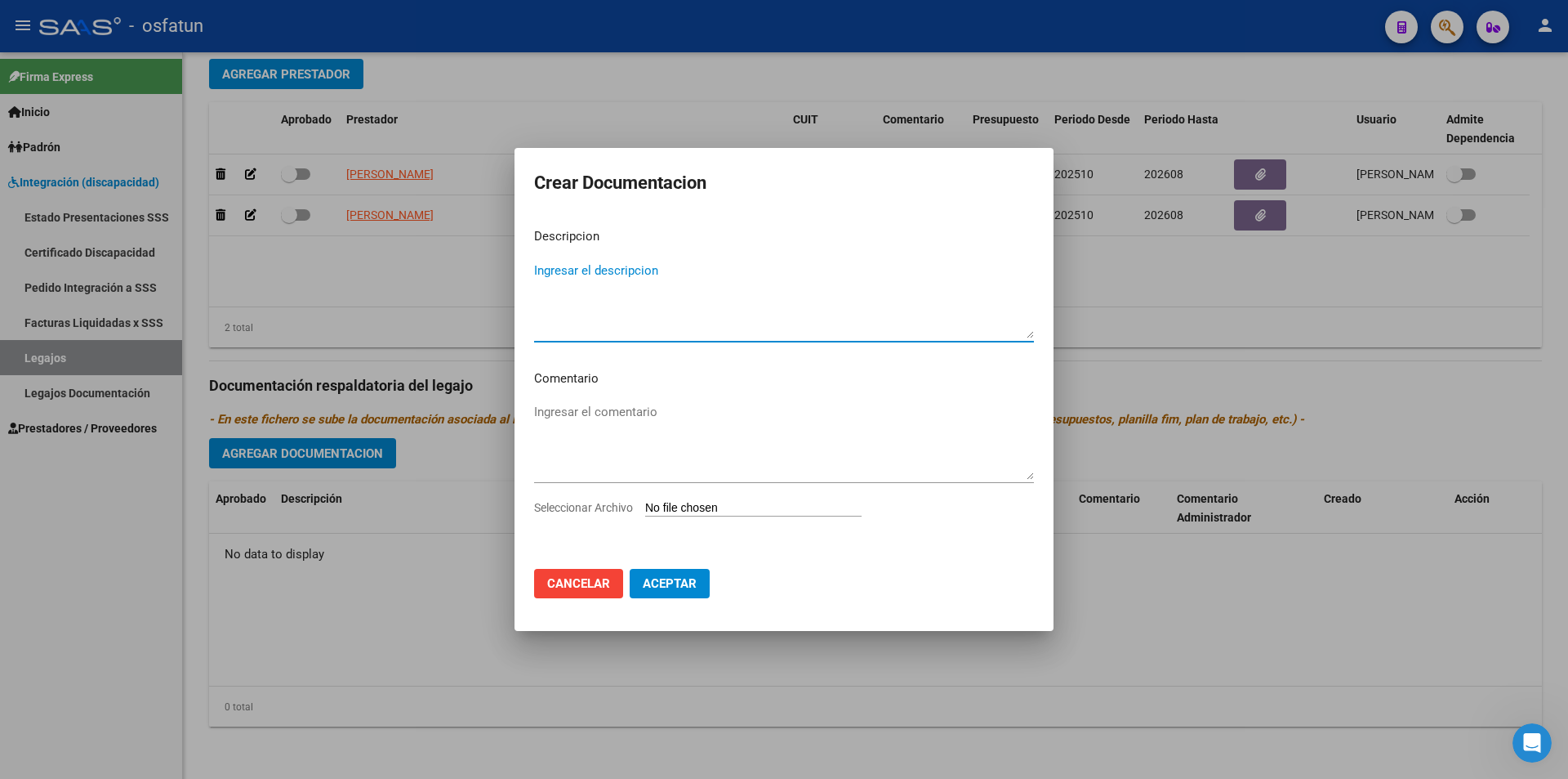
click at [654, 275] on textarea "Ingresar el descripcion" at bounding box center [784, 299] width 500 height 77
click at [774, 308] on textarea "Piscopedagogia" at bounding box center [784, 299] width 500 height 77
type textarea "Psicopedagogía"
click at [643, 422] on textarea "Ingresar el comentario" at bounding box center [784, 441] width 500 height 77
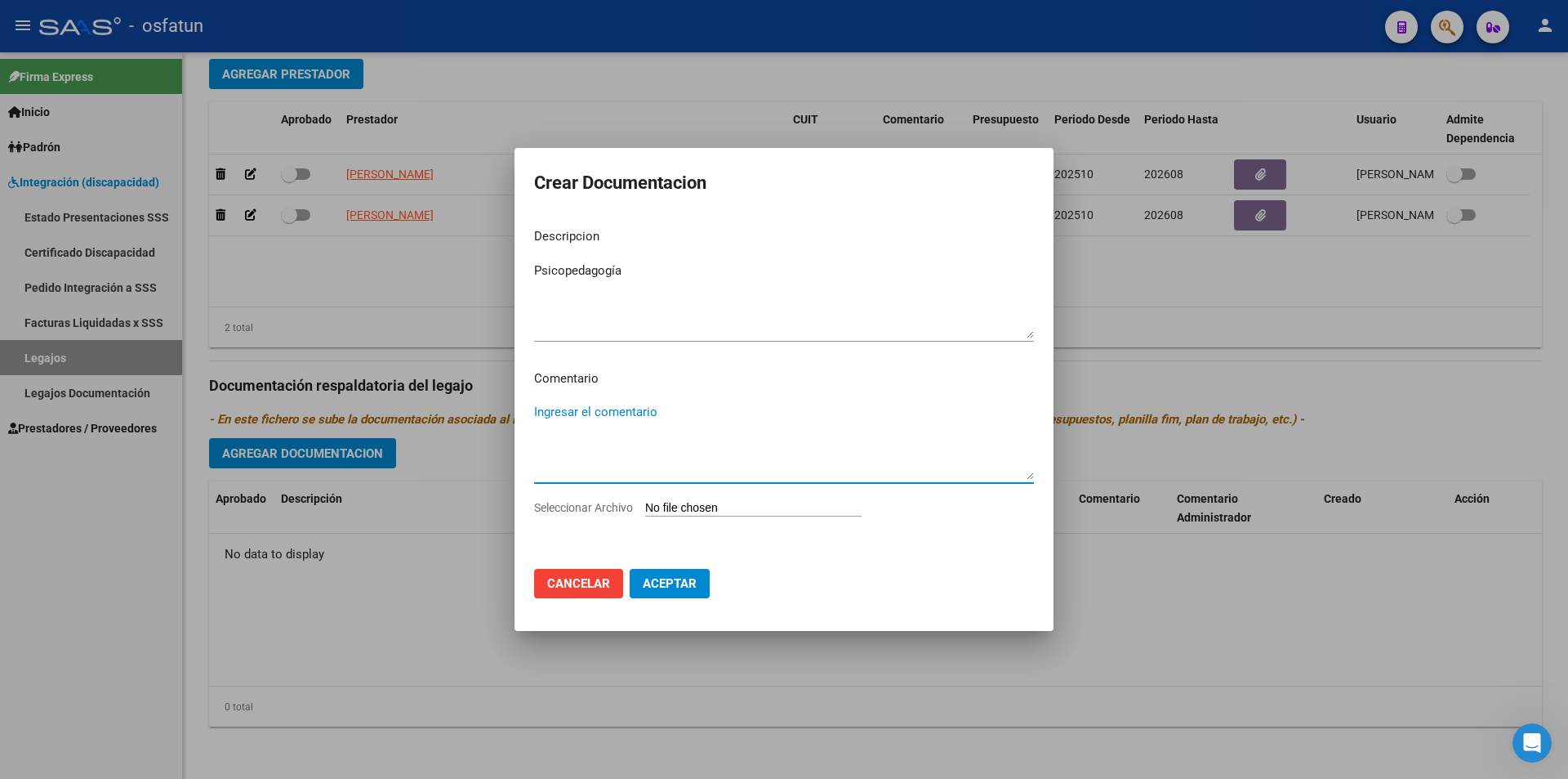
click at [853, 505] on input "Seleccionar Archivo" at bounding box center [754, 509] width 217 height 16
type input "C:\fakepath\ROMAGNANO THOMAS - PSICOPEDAGOGIA.pdf"
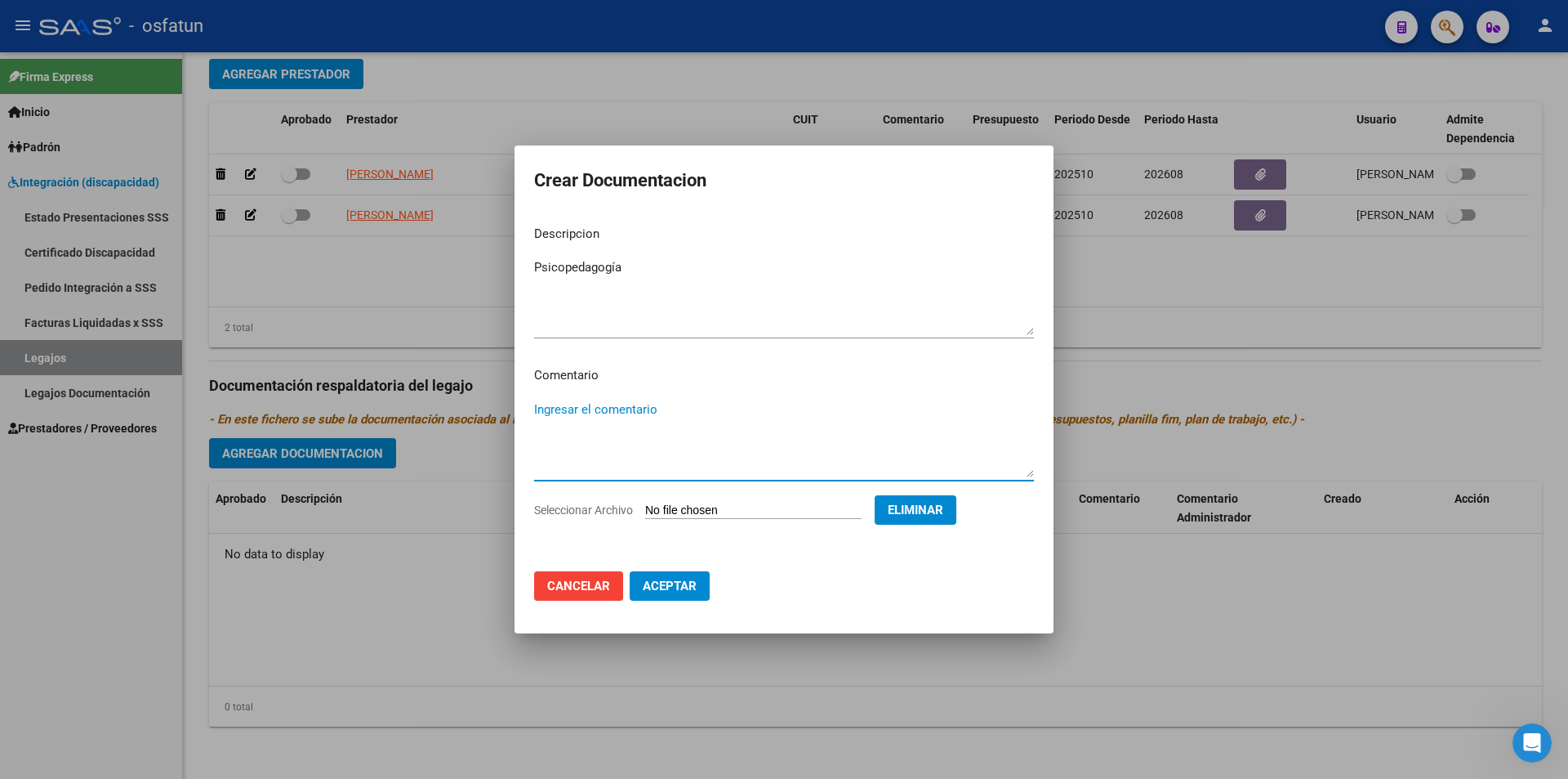
click at [625, 410] on textarea "Ingresar el comentario" at bounding box center [784, 439] width 500 height 77
click at [585, 268] on textarea "Psicopedagogía" at bounding box center [784, 296] width 500 height 77
click at [624, 413] on textarea "Ingresar el comentario" at bounding box center [784, 439] width 500 height 77
paste textarea "Psicopedagogía"
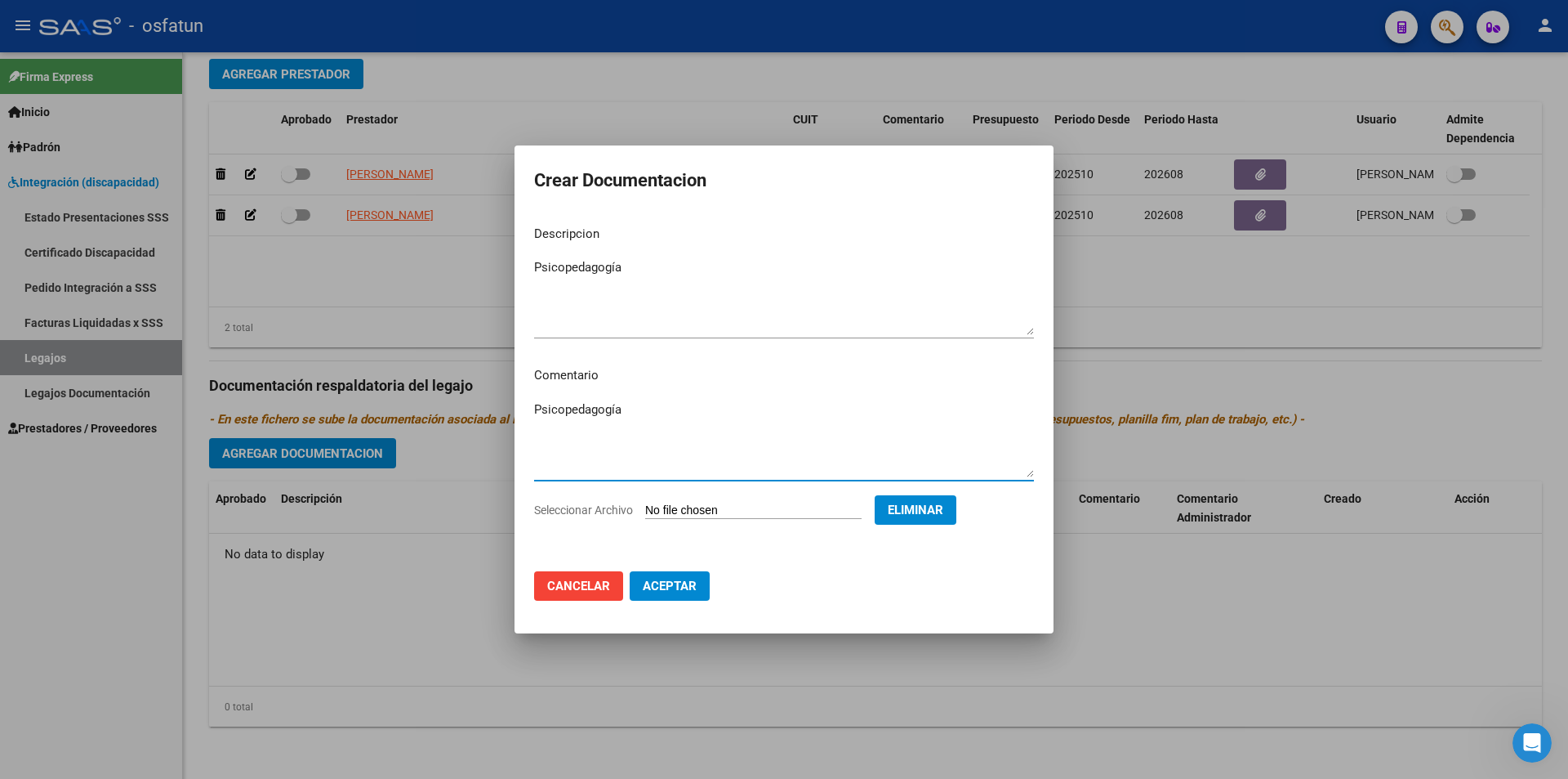
click at [703, 446] on textarea "Psicopedagogía" at bounding box center [784, 439] width 500 height 77
type textarea "Psicopedagogía"
click at [686, 590] on span "Aceptar" at bounding box center [670, 586] width 54 height 15
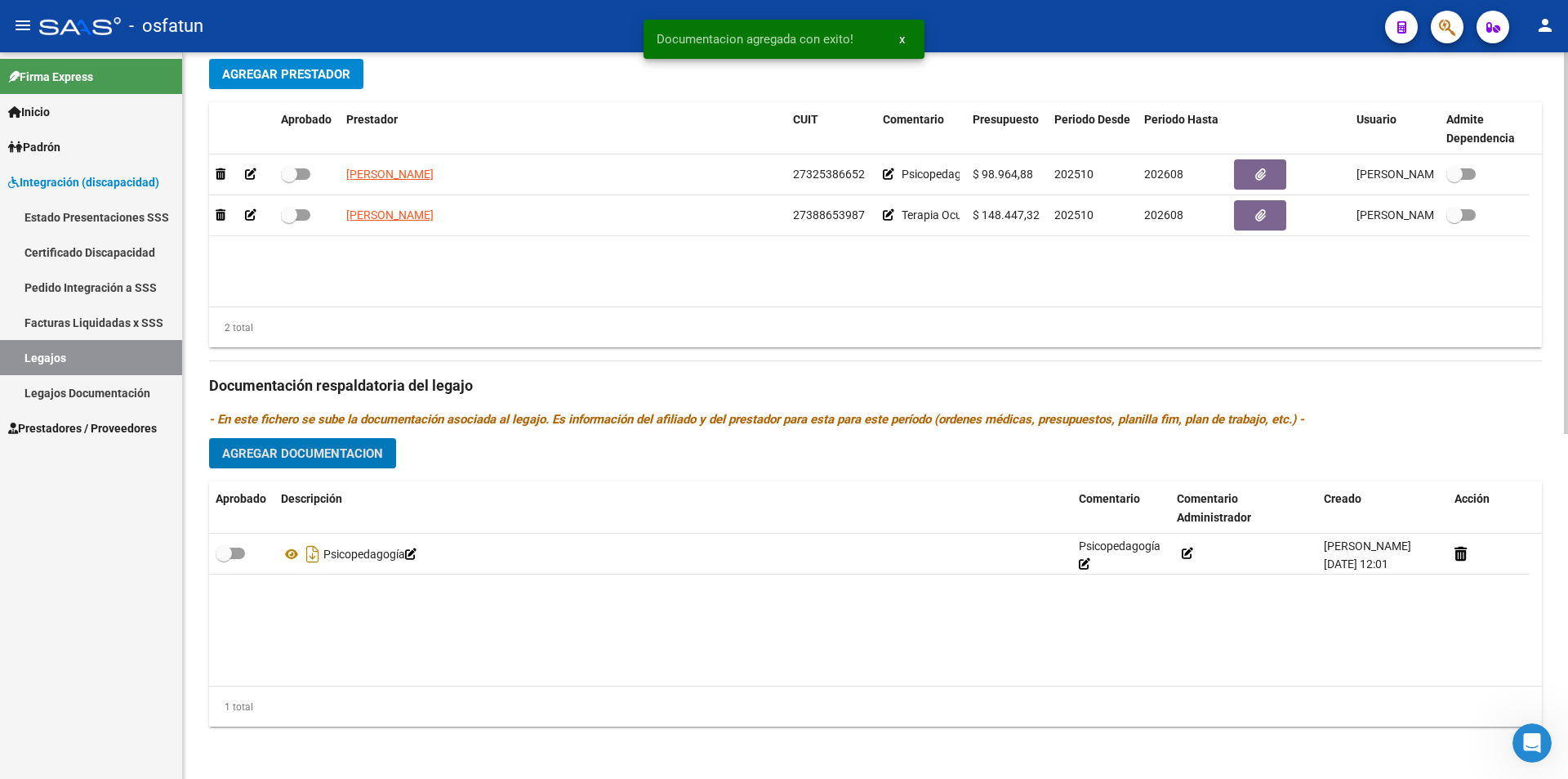
click at [339, 461] on span "Agregar Documentacion" at bounding box center [302, 454] width 161 height 15
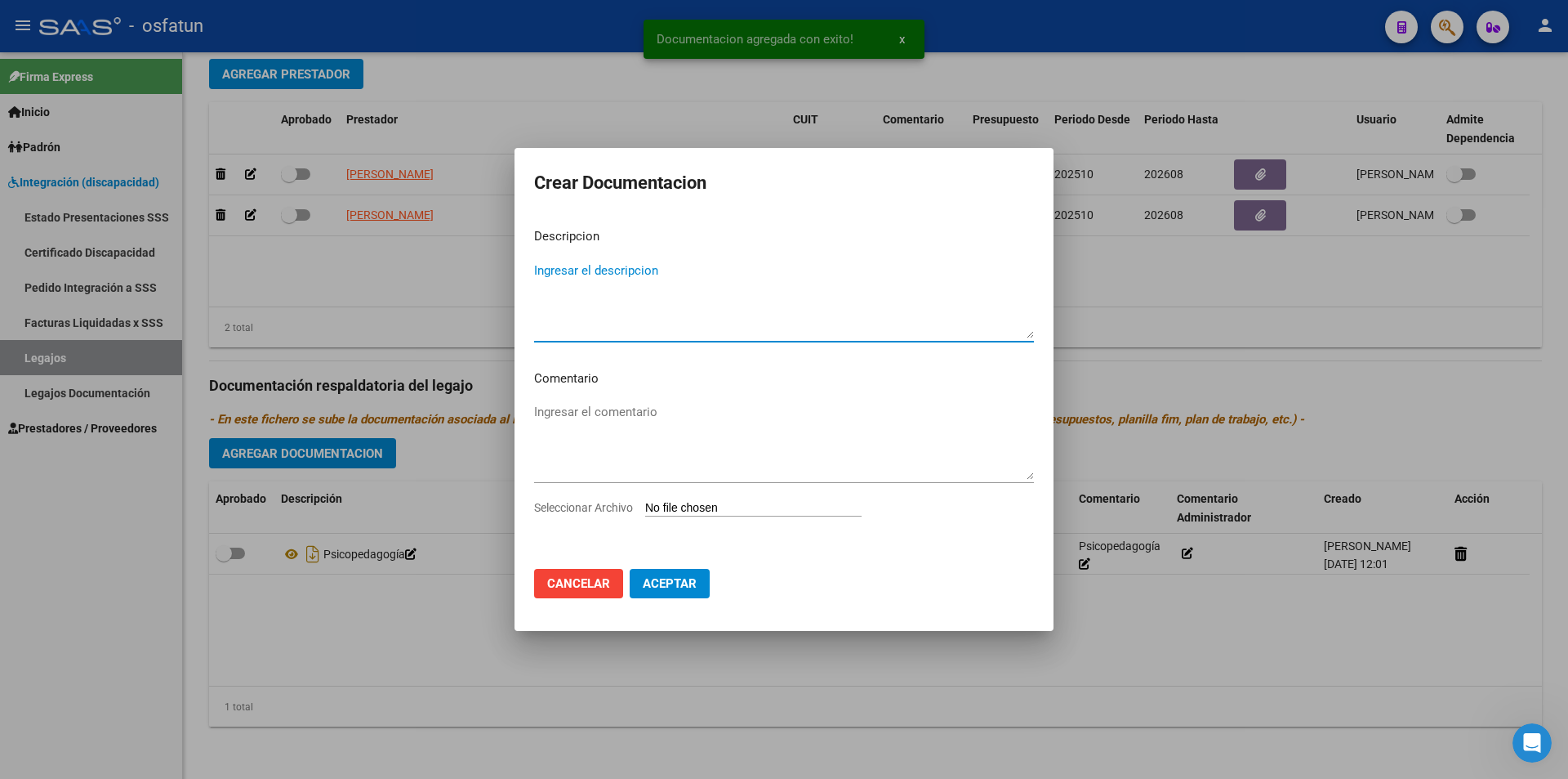
click at [611, 301] on textarea "Ingresar el descripcion" at bounding box center [784, 299] width 500 height 77
click at [596, 278] on textarea "Terapia Ocupacional" at bounding box center [784, 299] width 500 height 77
type textarea "Terapia Ocupacional"
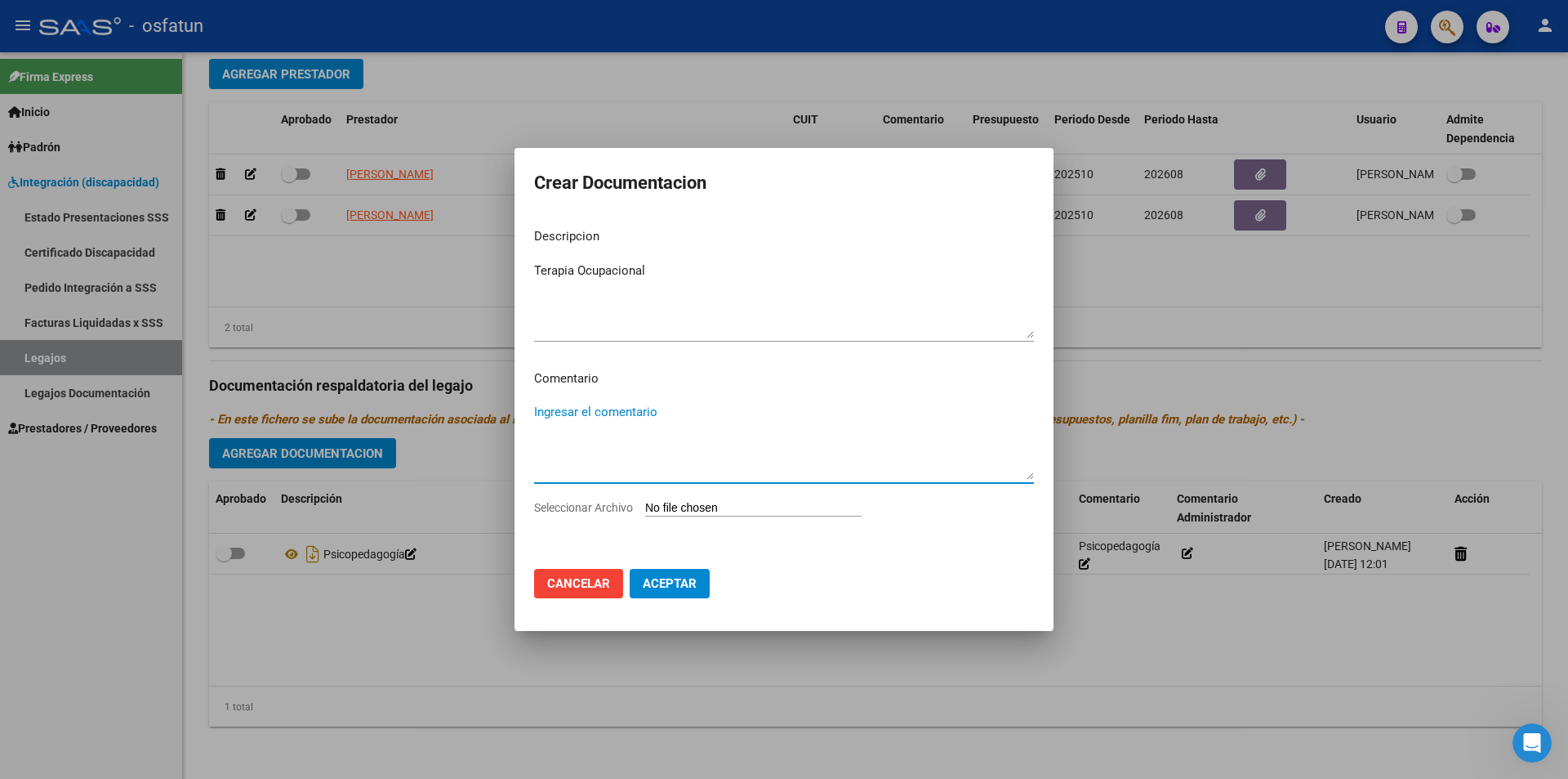
click at [631, 434] on textarea "Ingresar el comentario" at bounding box center [784, 441] width 500 height 77
paste textarea "Terapia Ocupacional"
type textarea "Terapia Ocupacional"
click at [729, 514] on input "Seleccionar Archivo" at bounding box center [754, 509] width 217 height 16
type input "C:\fakepath\ROMAGNANO THOMAS - TERAPIA OCUPACIONAL.pdf"
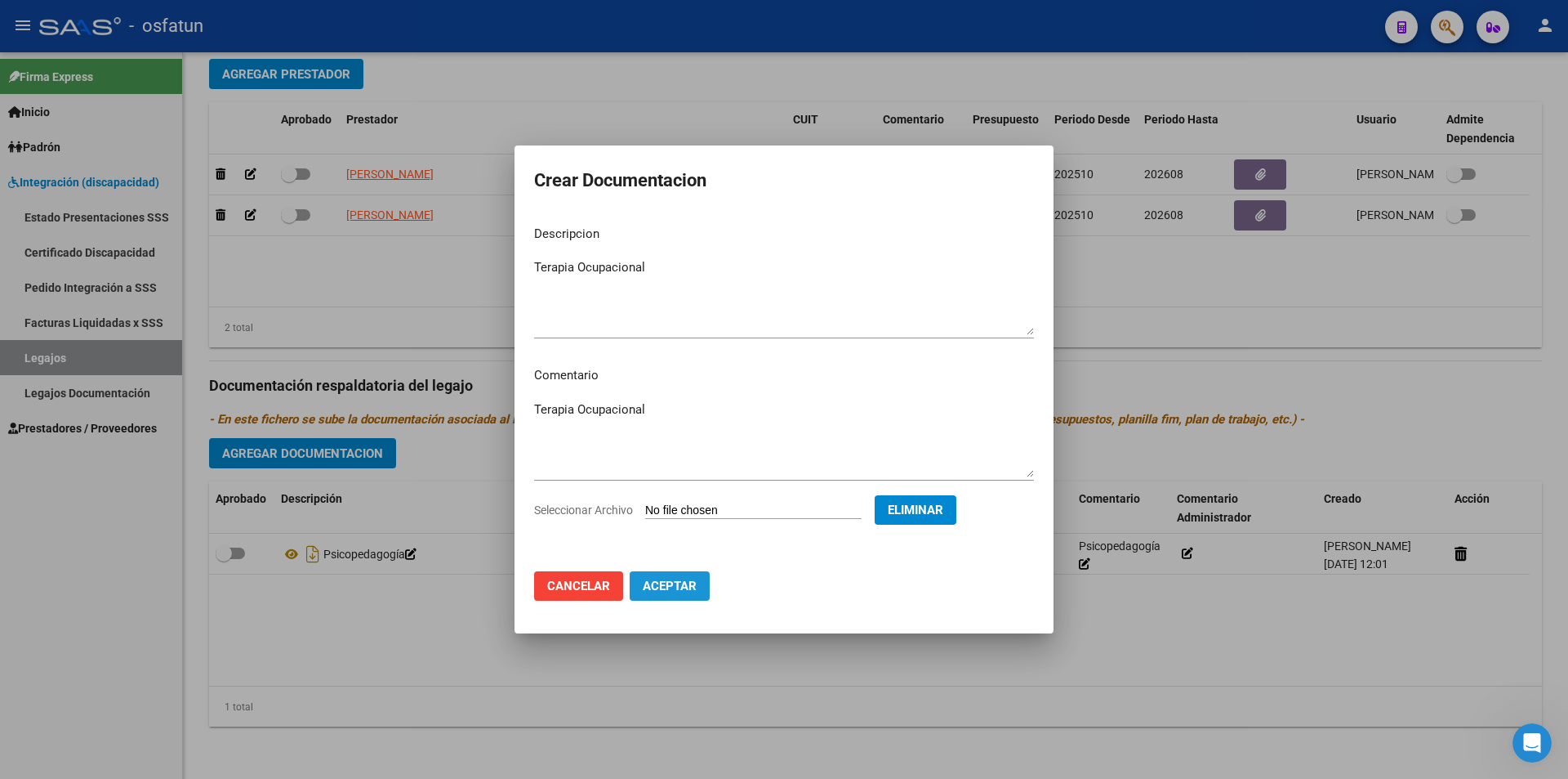
click at [658, 586] on span "Aceptar" at bounding box center [670, 586] width 54 height 15
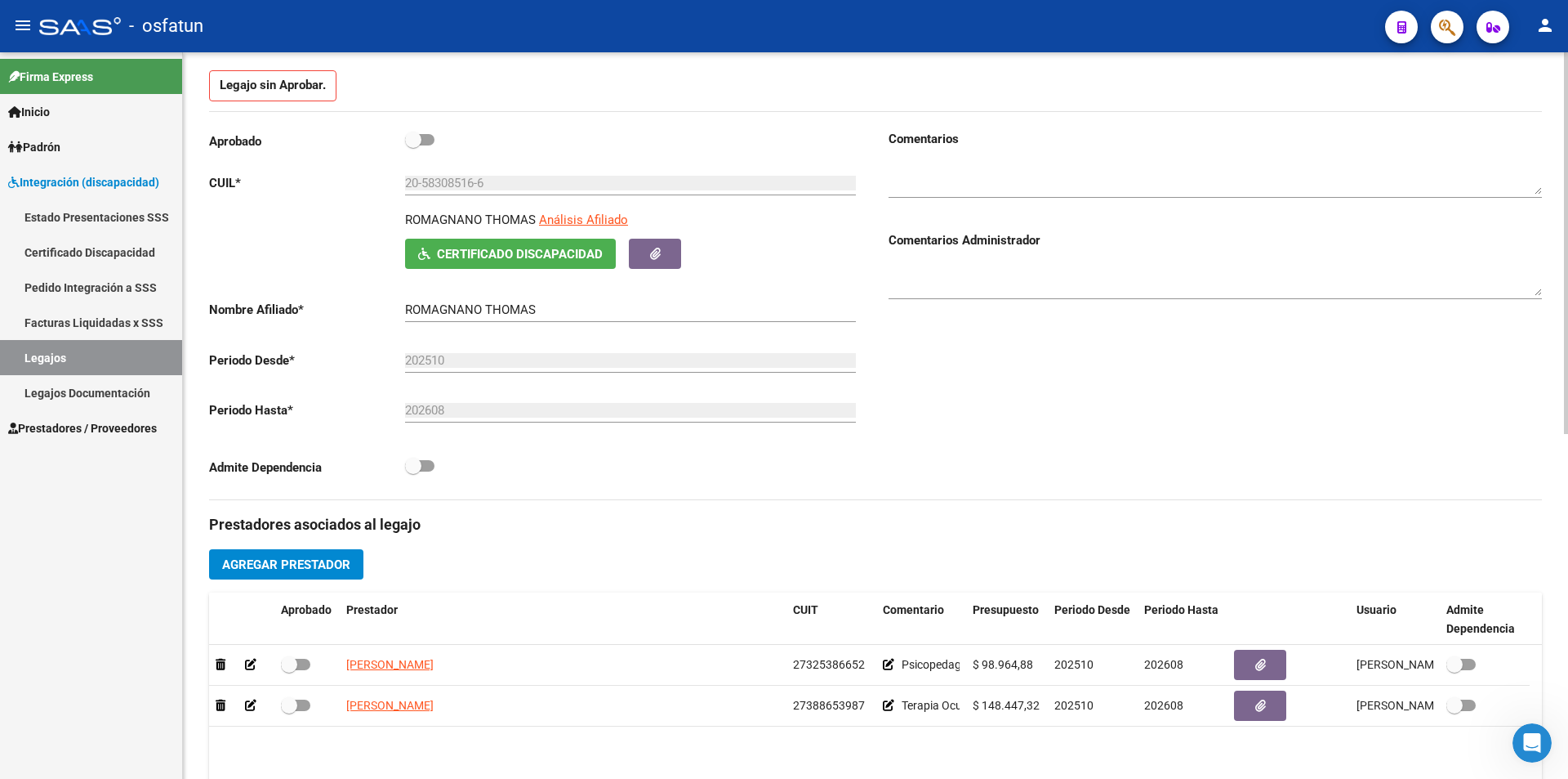
scroll to position [0, 0]
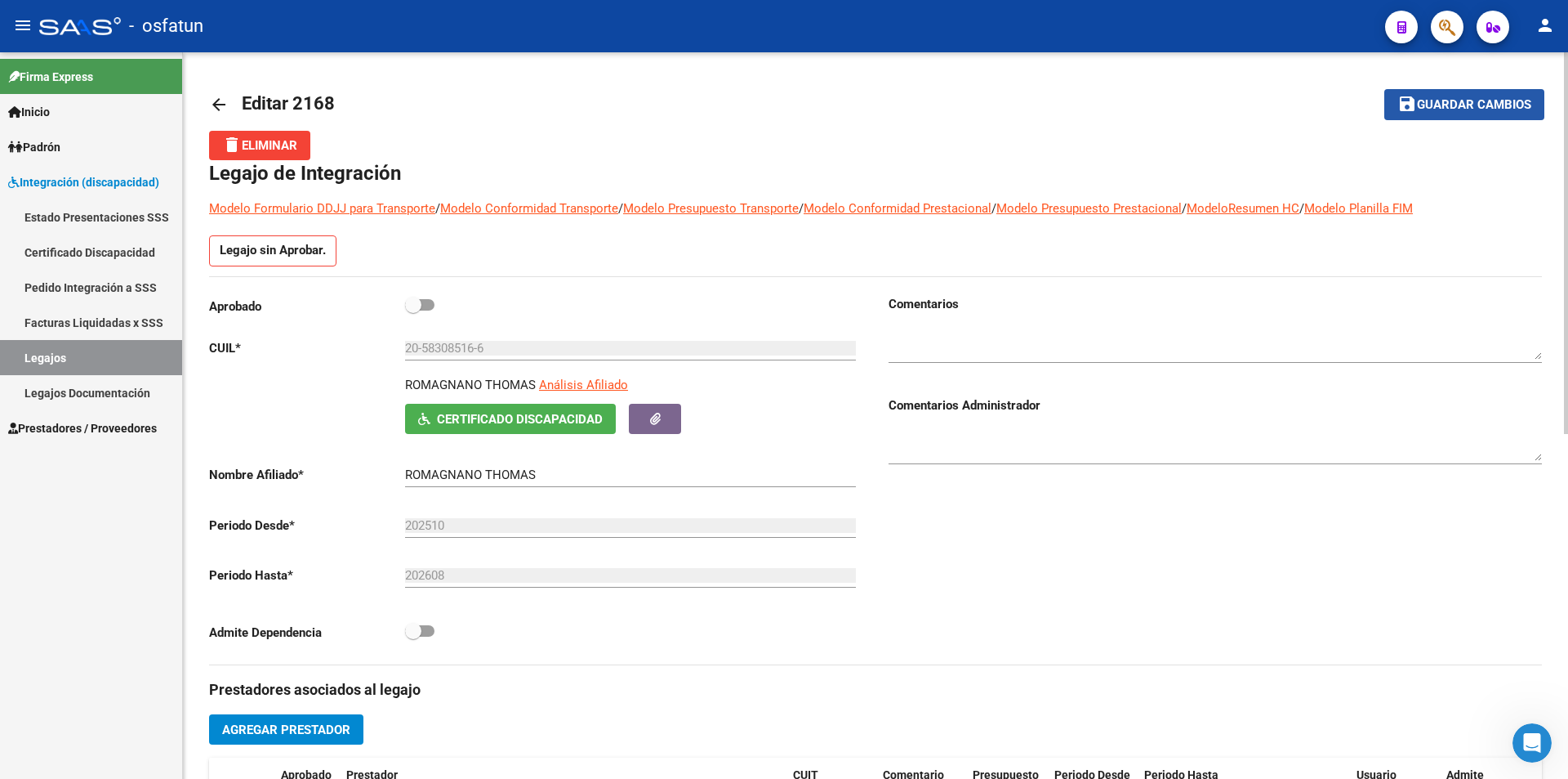
click at [1493, 101] on span "Guardar cambios" at bounding box center [1474, 105] width 114 height 15
click at [1012, 149] on div "delete Eliminar" at bounding box center [875, 145] width 1333 height 30
